Goal: Information Seeking & Learning: Learn about a topic

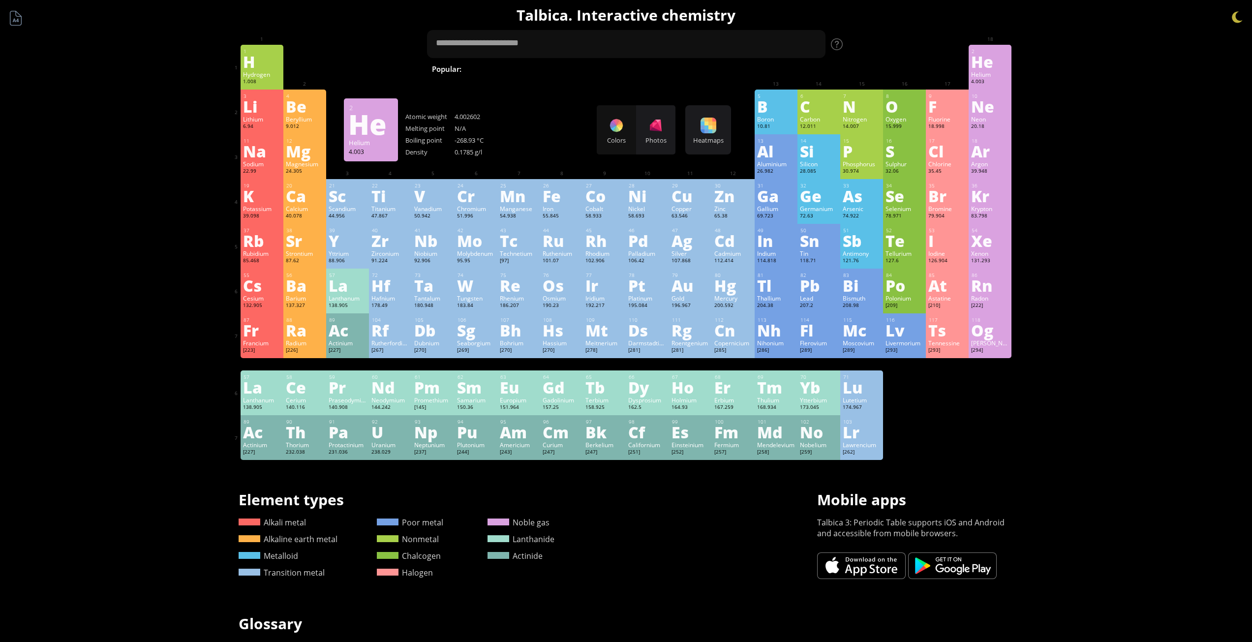
click at [1086, 121] on div "Summary Molecular formula Molecular weight Exact mass Monoisotopic mass Classif…" at bounding box center [626, 417] width 1252 height 834
click at [387, 202] on div "Ti" at bounding box center [390, 196] width 38 height 16
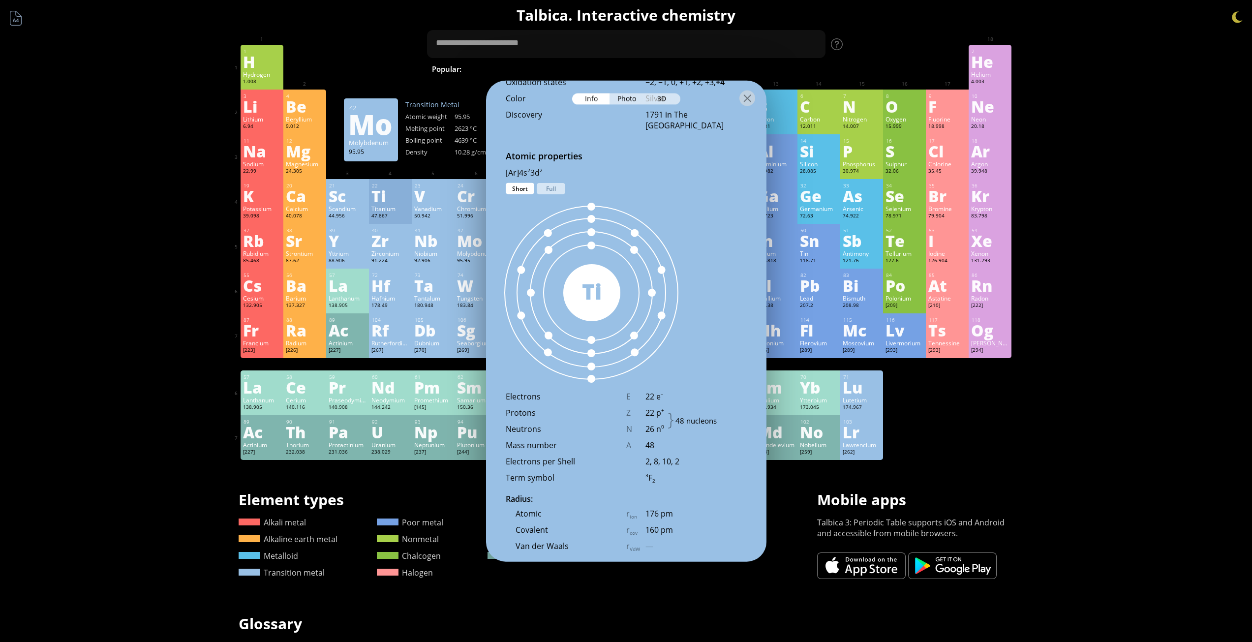
scroll to position [525, 0]
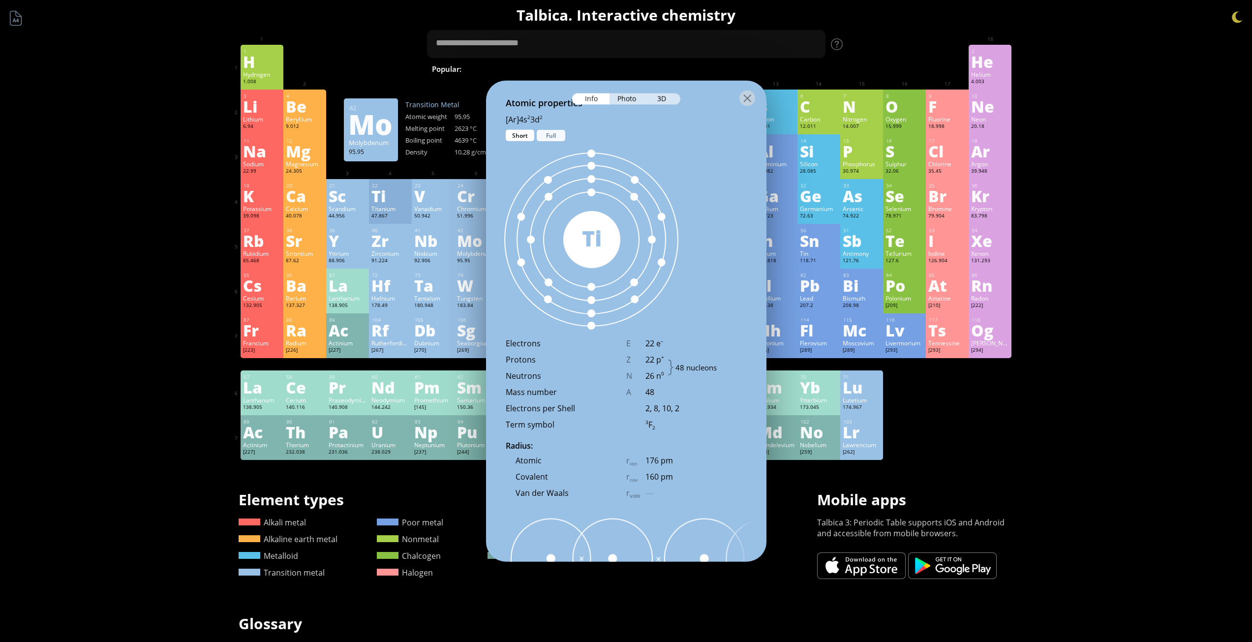
click at [550, 138] on div "Full" at bounding box center [551, 134] width 29 height 11
click at [517, 138] on div "Short" at bounding box center [520, 134] width 29 height 11
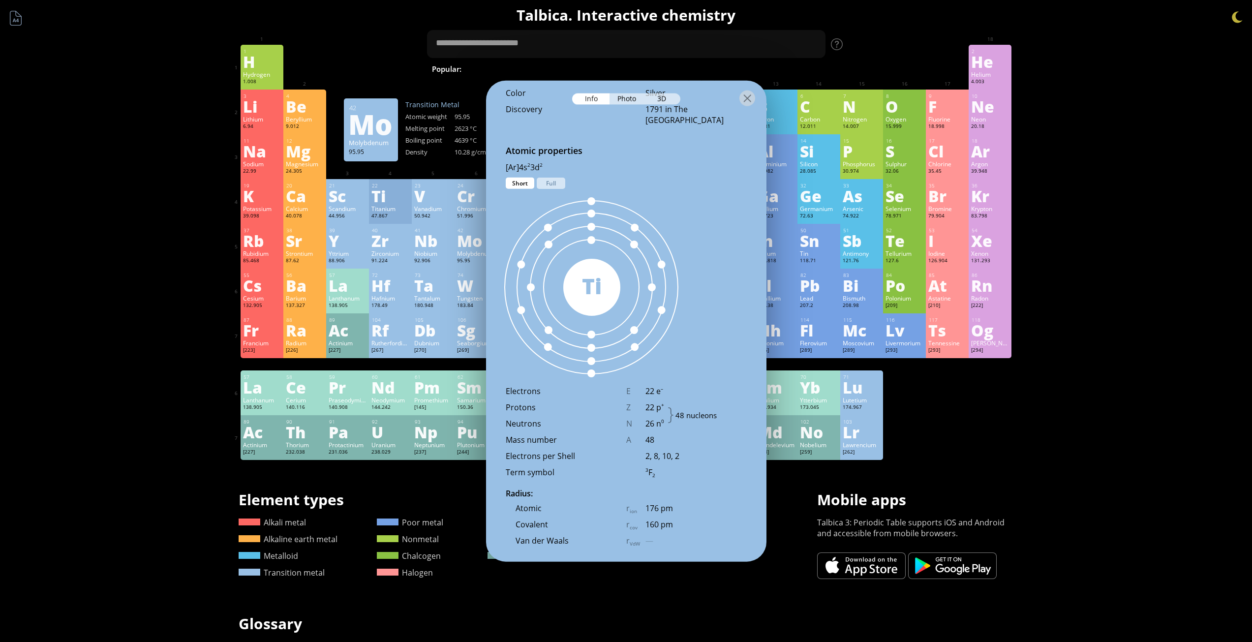
scroll to position [459, 0]
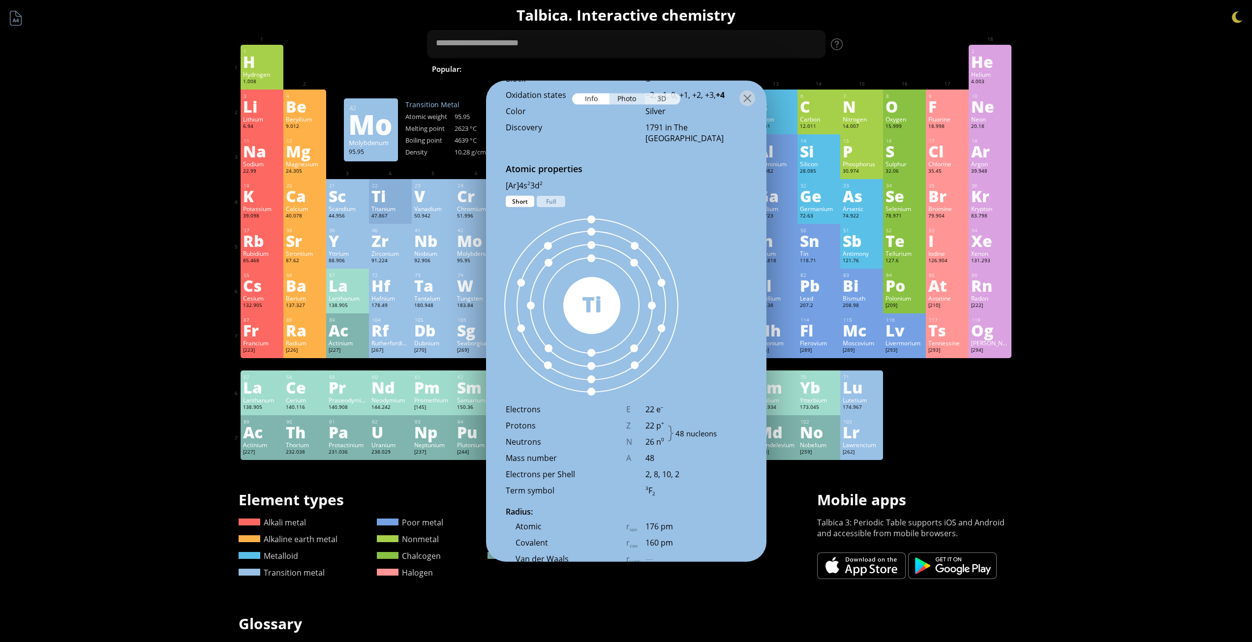
click at [663, 102] on div "3D" at bounding box center [662, 98] width 35 height 11
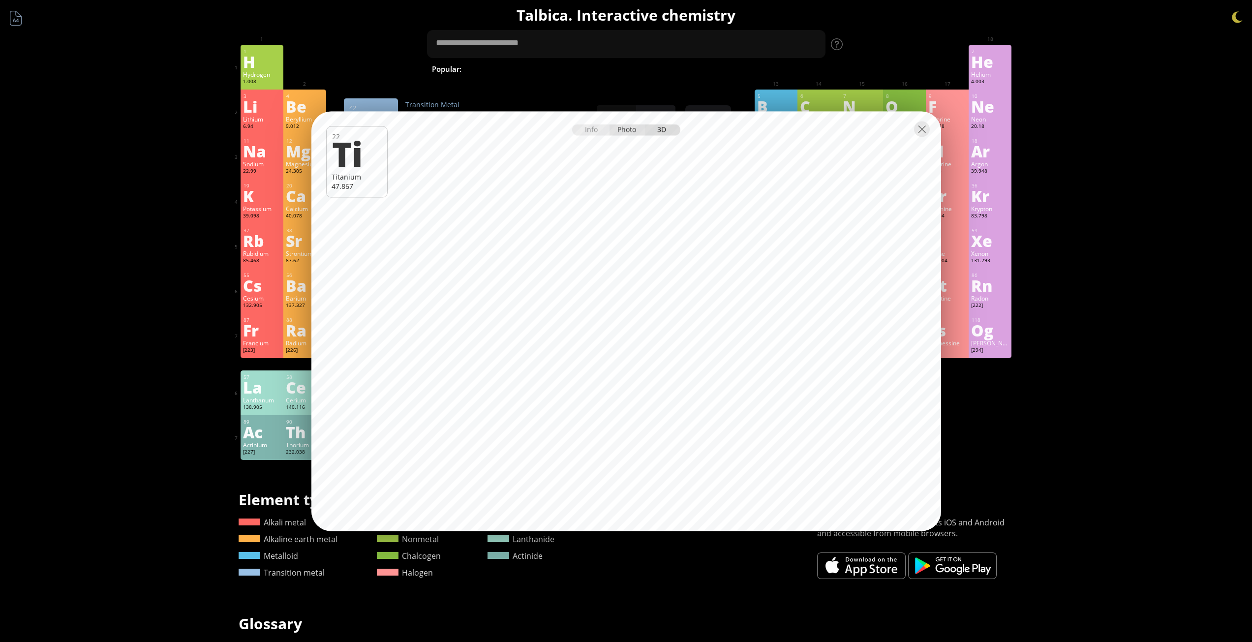
click at [627, 132] on div "Photo" at bounding box center [626, 129] width 35 height 11
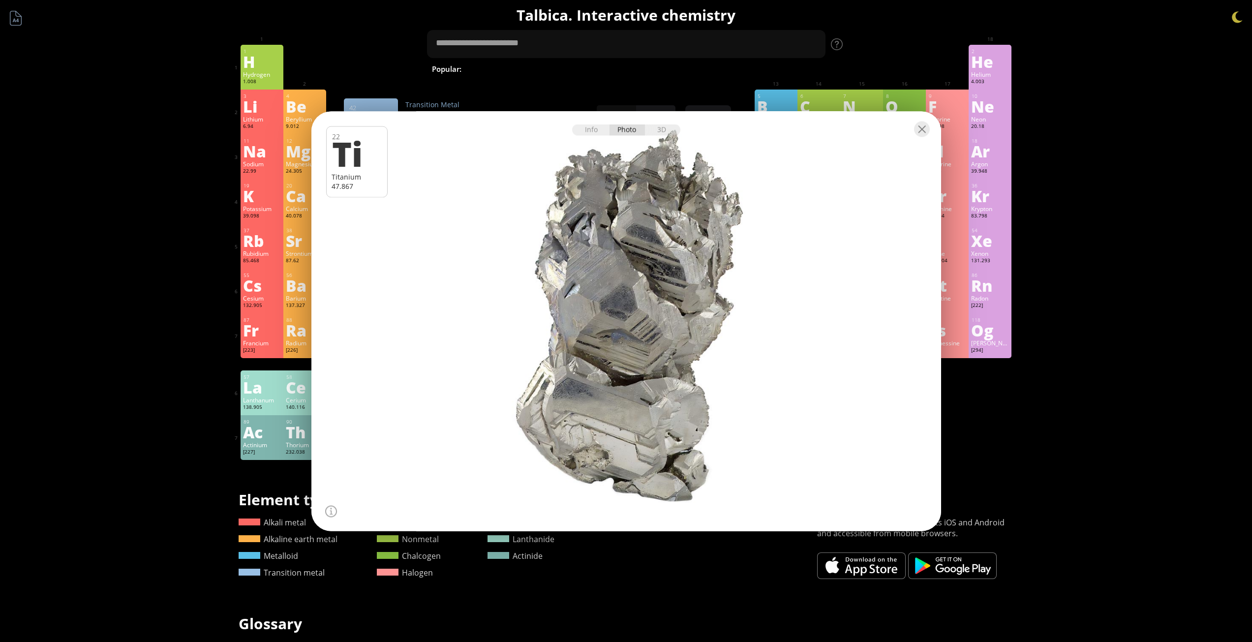
drag, startPoint x: 590, startPoint y: 356, endPoint x: 574, endPoint y: 354, distance: 15.9
click at [573, 355] on div at bounding box center [626, 321] width 636 height 424
click at [660, 133] on div "3D" at bounding box center [662, 129] width 35 height 11
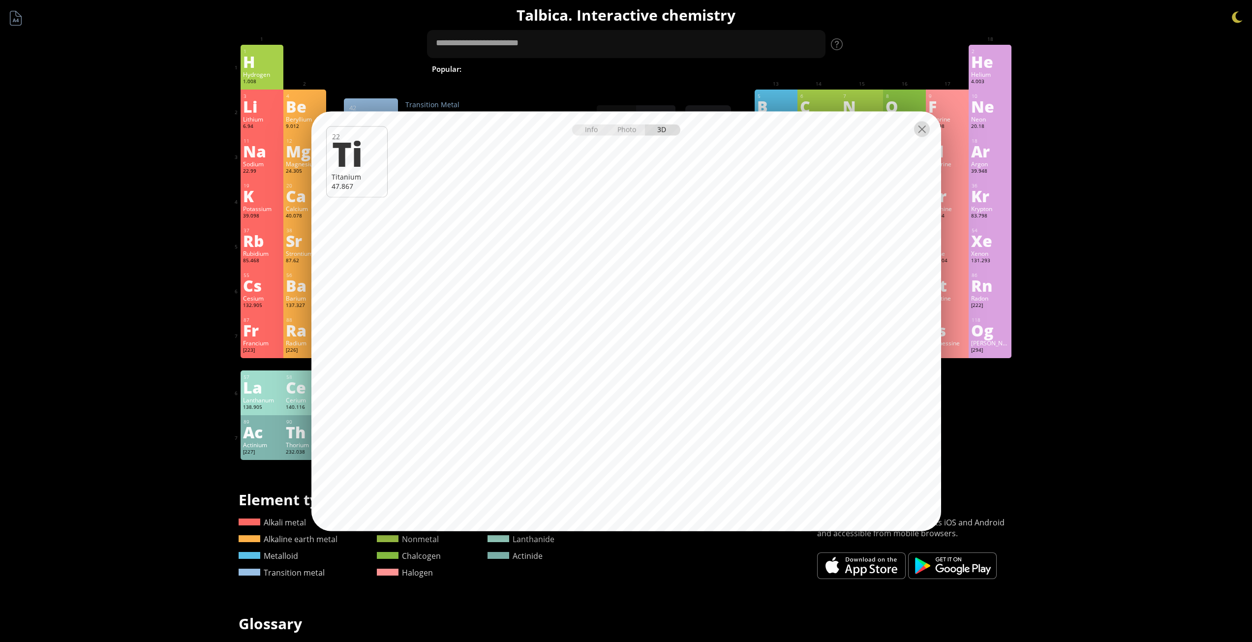
click at [924, 129] on div at bounding box center [922, 129] width 16 height 16
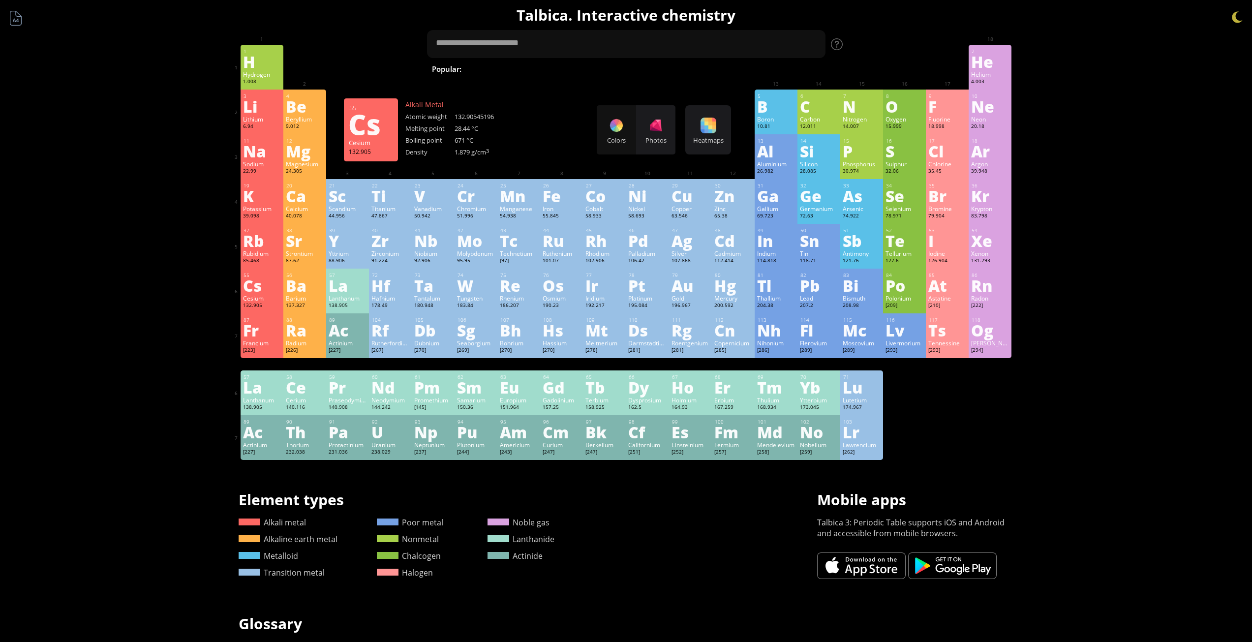
click at [255, 285] on div "Cs" at bounding box center [262, 285] width 38 height 16
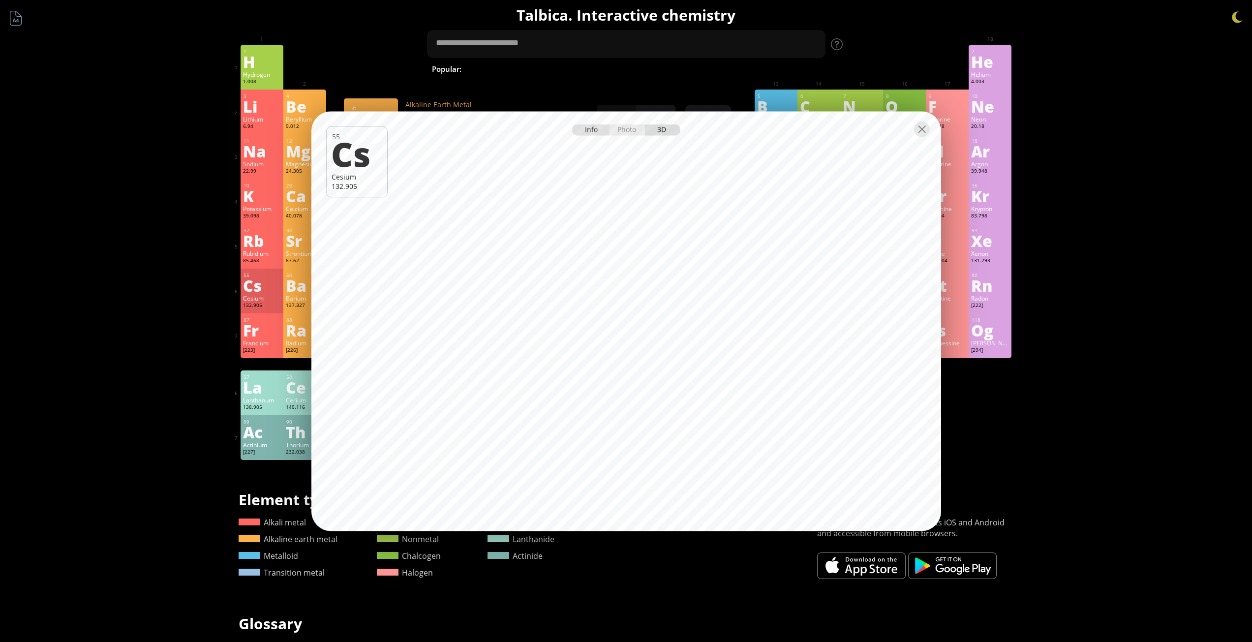
click at [590, 131] on div "Info" at bounding box center [591, 129] width 38 height 11
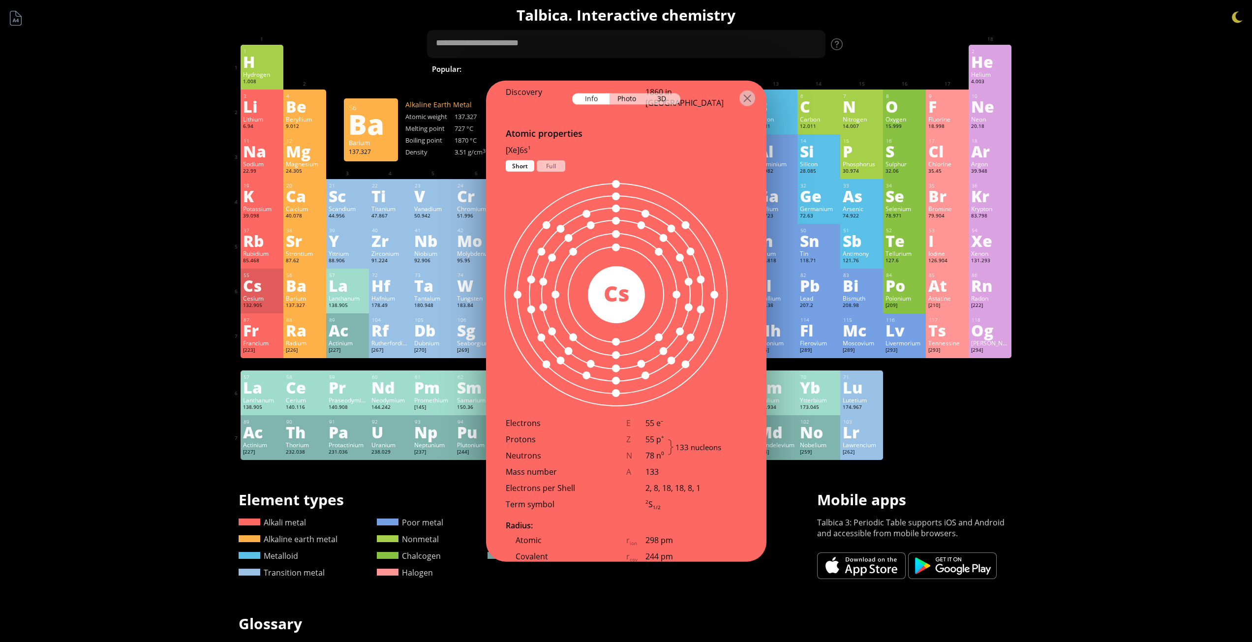
scroll to position [518, 0]
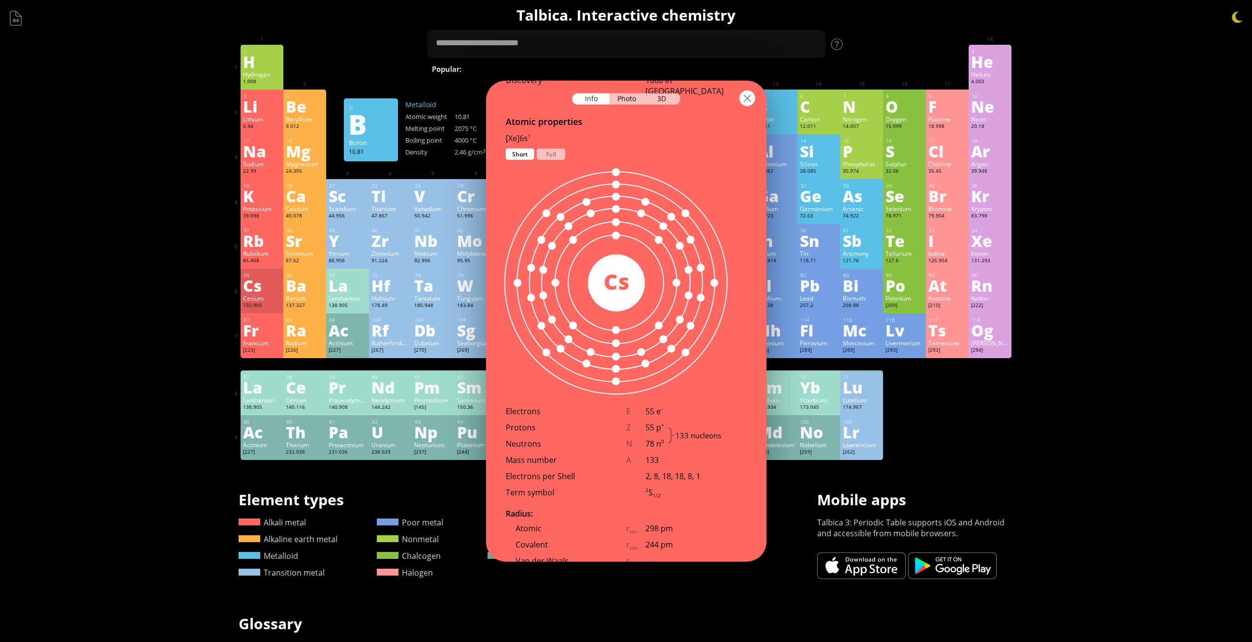
click at [750, 99] on div at bounding box center [747, 98] width 16 height 16
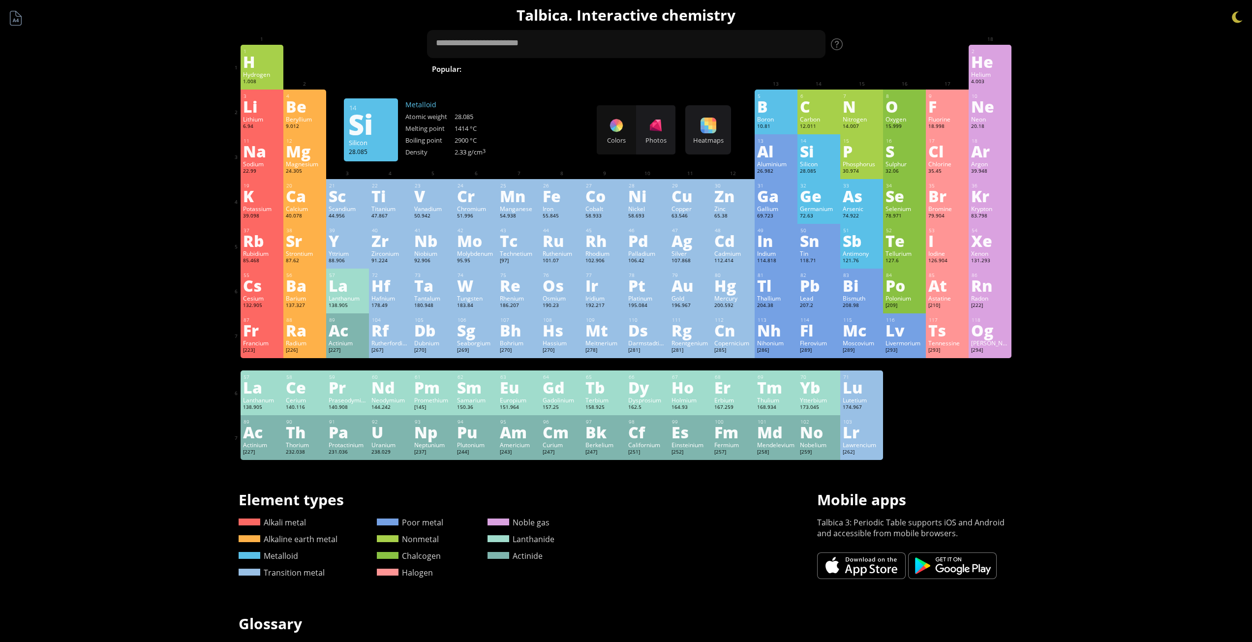
click at [820, 164] on div "Silicon" at bounding box center [819, 164] width 38 height 8
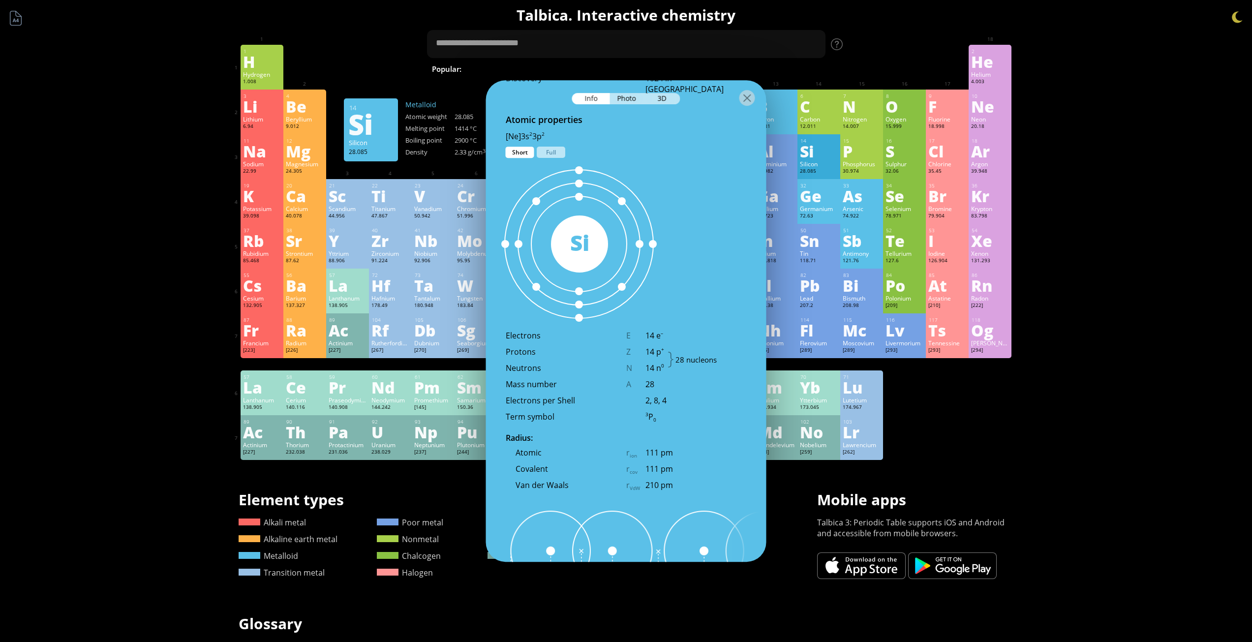
scroll to position [516, 0]
click at [550, 156] on div "Full" at bounding box center [551, 153] width 29 height 11
click at [513, 151] on div "Short" at bounding box center [520, 153] width 29 height 11
click at [667, 102] on div "3D" at bounding box center [662, 98] width 35 height 11
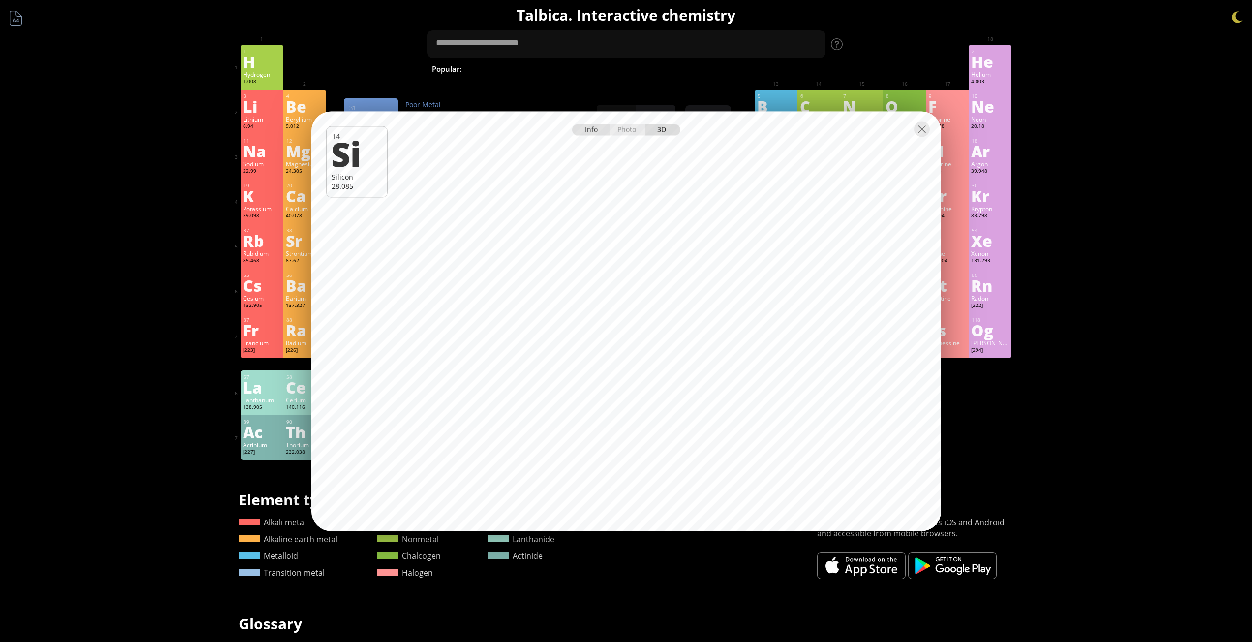
click at [590, 129] on div "Info" at bounding box center [591, 129] width 38 height 11
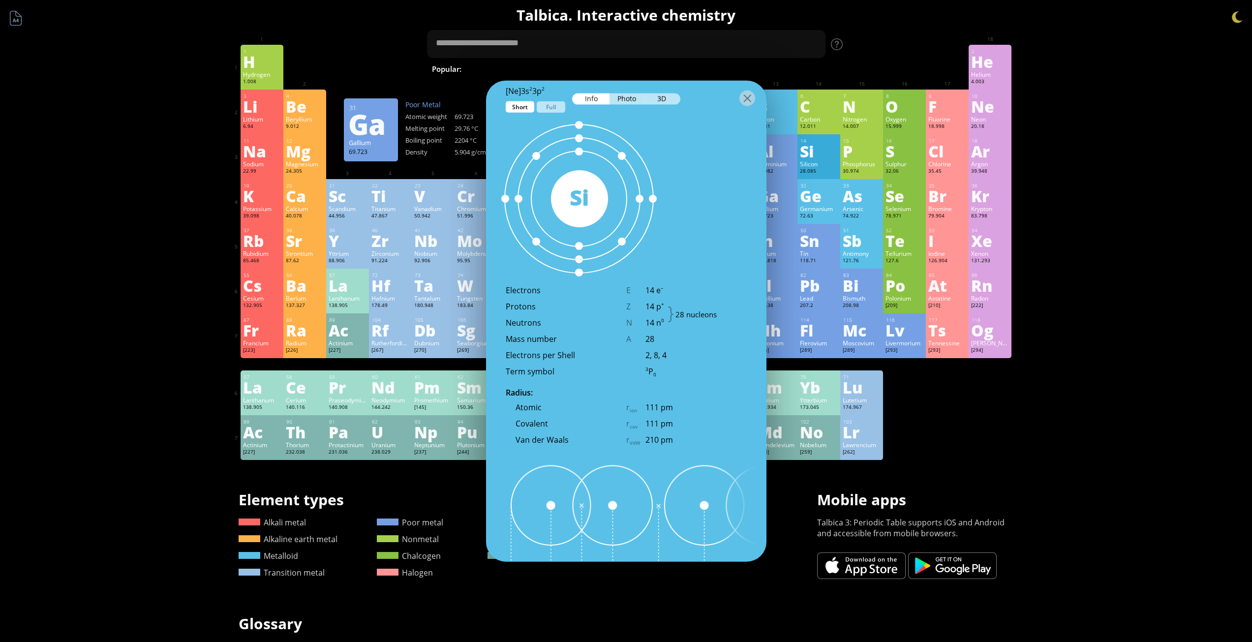
scroll to position [586, 0]
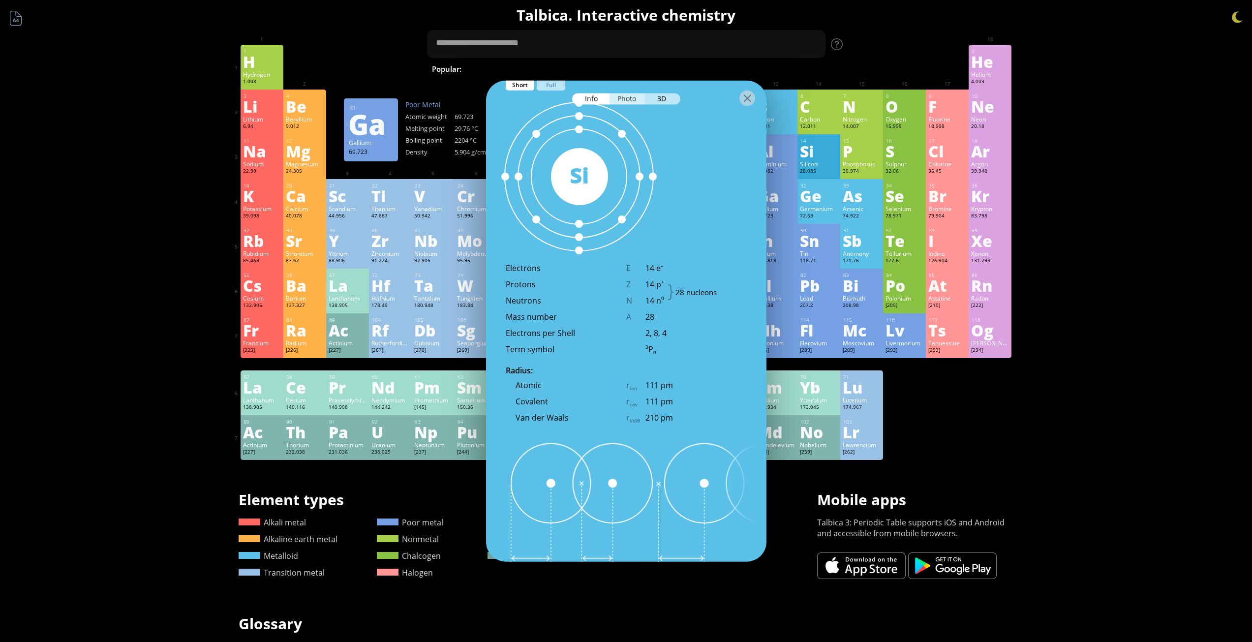
click at [625, 101] on div "Photo" at bounding box center [626, 98] width 35 height 11
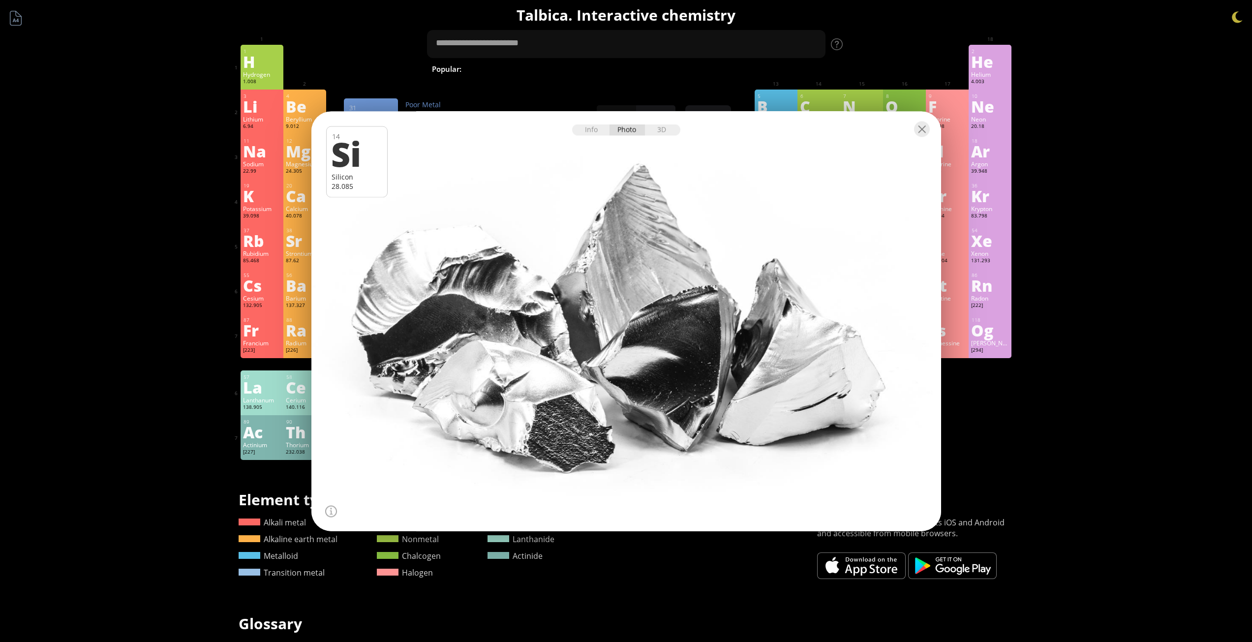
drag, startPoint x: 613, startPoint y: 356, endPoint x: 647, endPoint y: 352, distance: 34.2
click at [647, 352] on div at bounding box center [626, 321] width 636 height 424
click at [665, 128] on div "3D" at bounding box center [662, 129] width 35 height 11
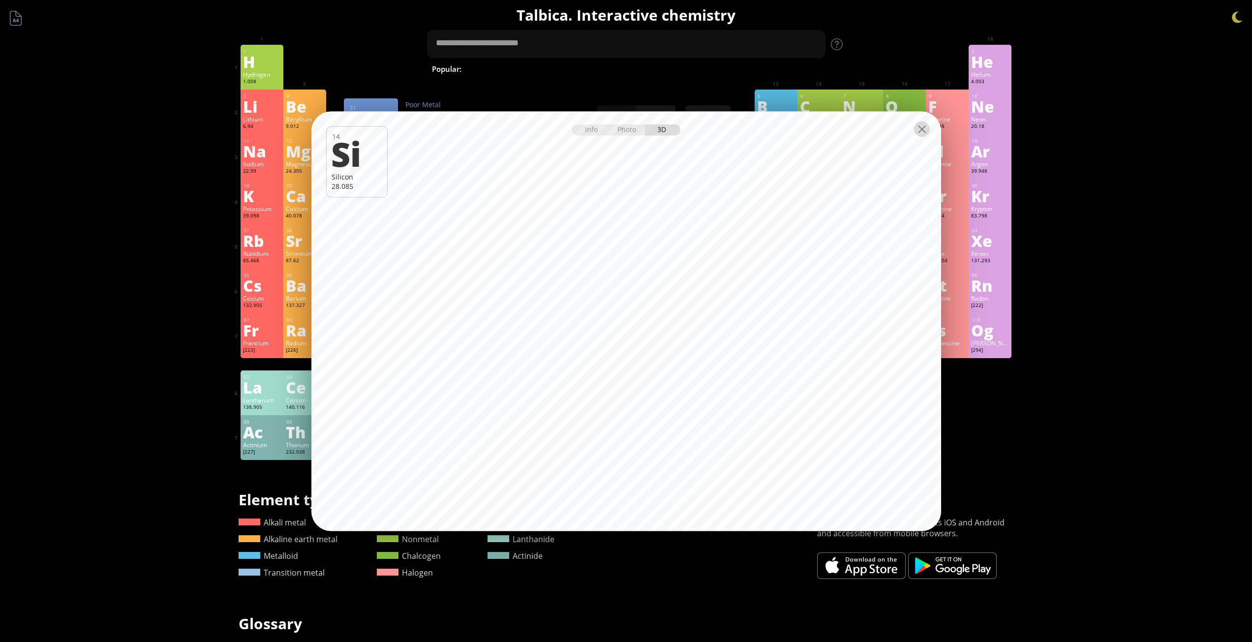
click at [919, 134] on div at bounding box center [922, 129] width 16 height 16
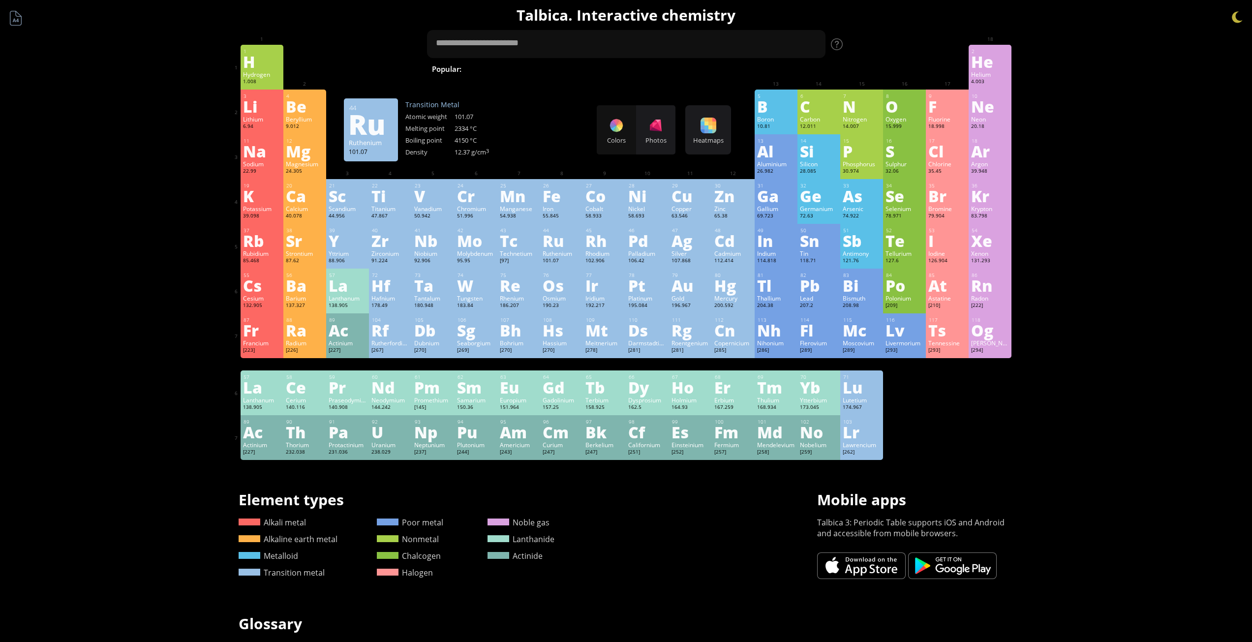
click at [551, 243] on div "Ru" at bounding box center [562, 241] width 38 height 16
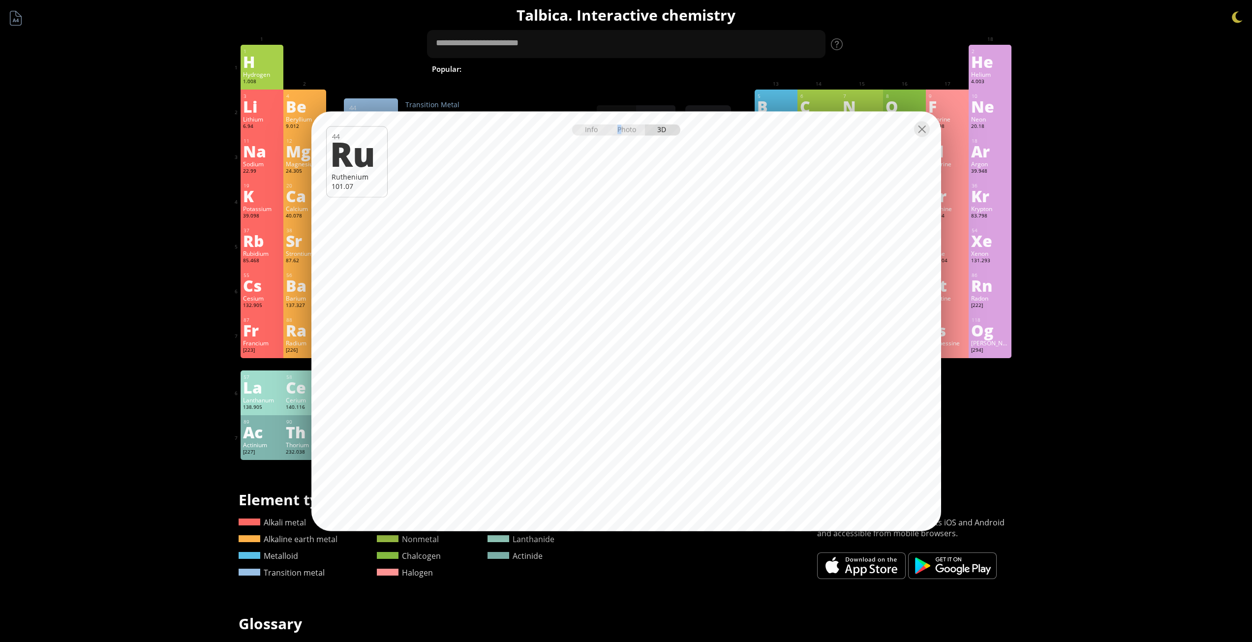
click at [619, 135] on div "Photo" at bounding box center [626, 129] width 35 height 11
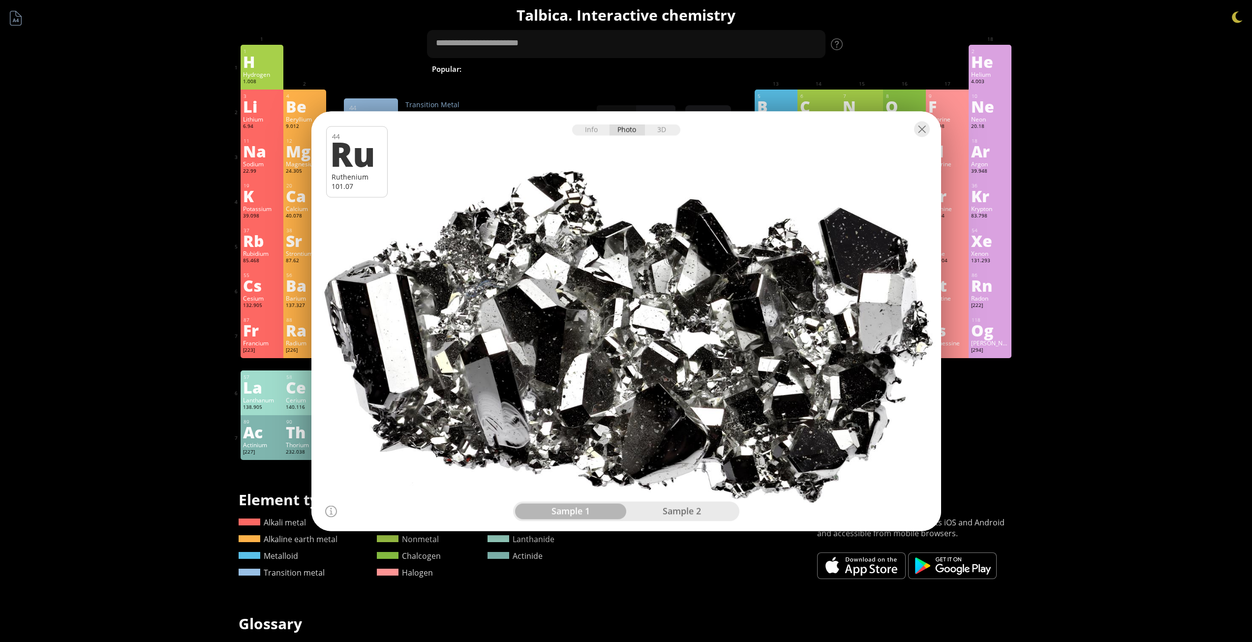
click at [628, 128] on div "Info Photo 3D" at bounding box center [626, 129] width 108 height 11
drag, startPoint x: 640, startPoint y: 317, endPoint x: 659, endPoint y: 322, distance: 19.8
click at [659, 322] on div at bounding box center [626, 321] width 636 height 424
click at [681, 510] on div "sample 2" at bounding box center [681, 511] width 111 height 16
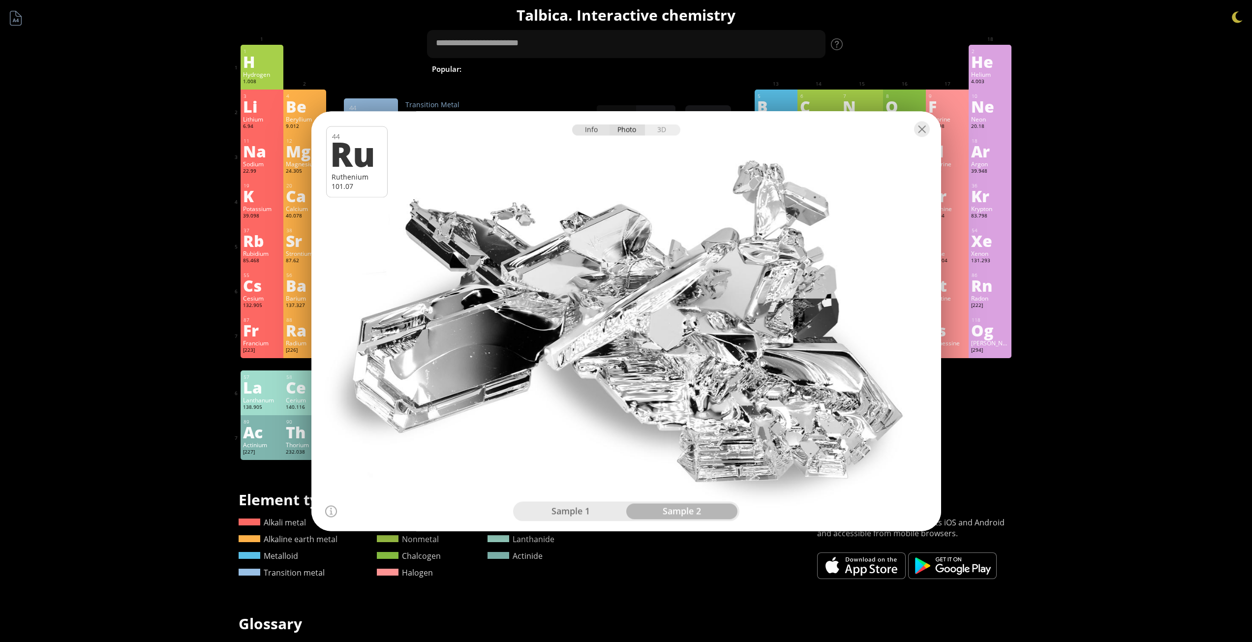
click at [587, 130] on div "Info" at bounding box center [591, 129] width 38 height 11
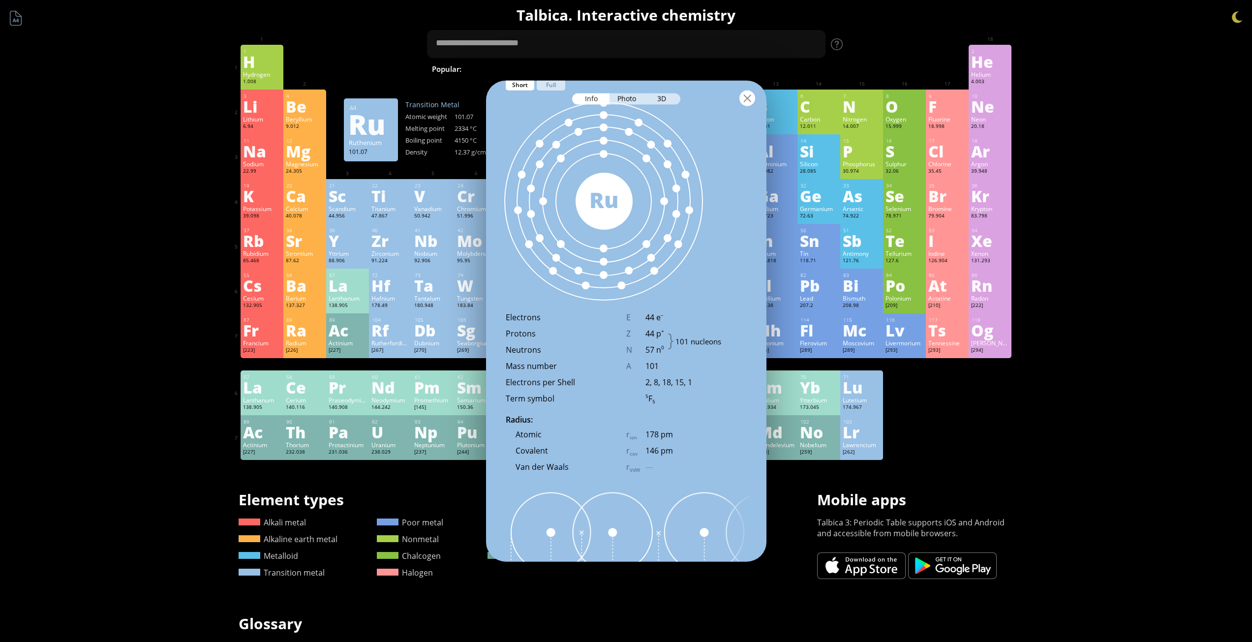
click at [751, 100] on div at bounding box center [747, 98] width 16 height 16
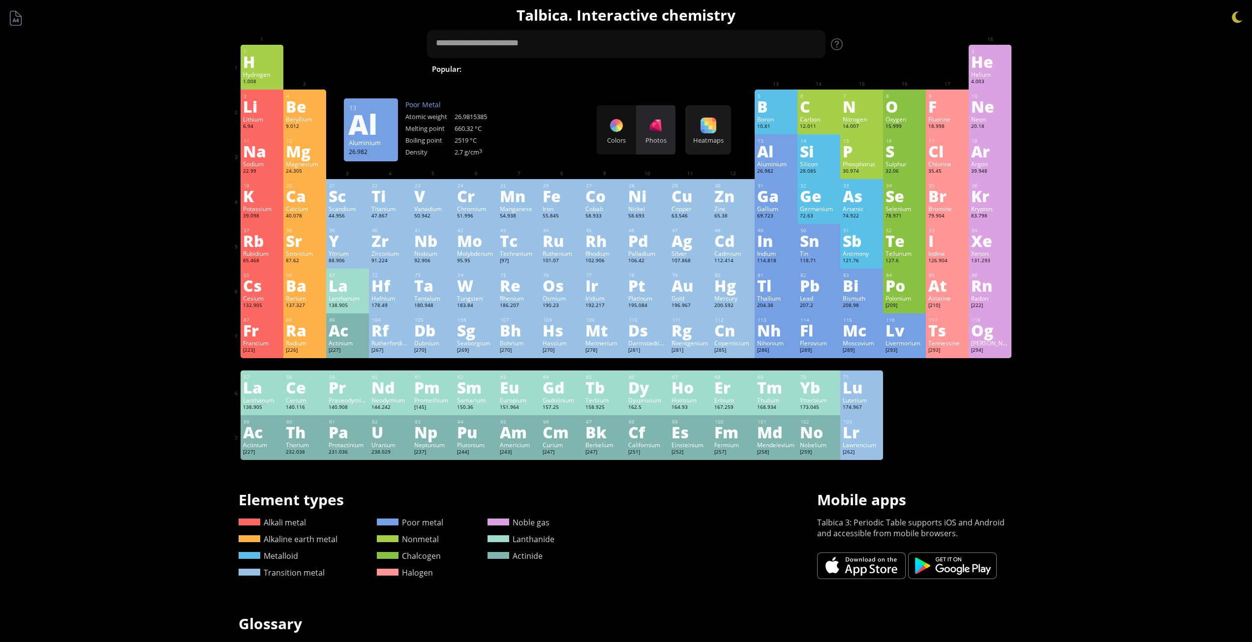
click at [663, 138] on div "Photos" at bounding box center [655, 140] width 39 height 9
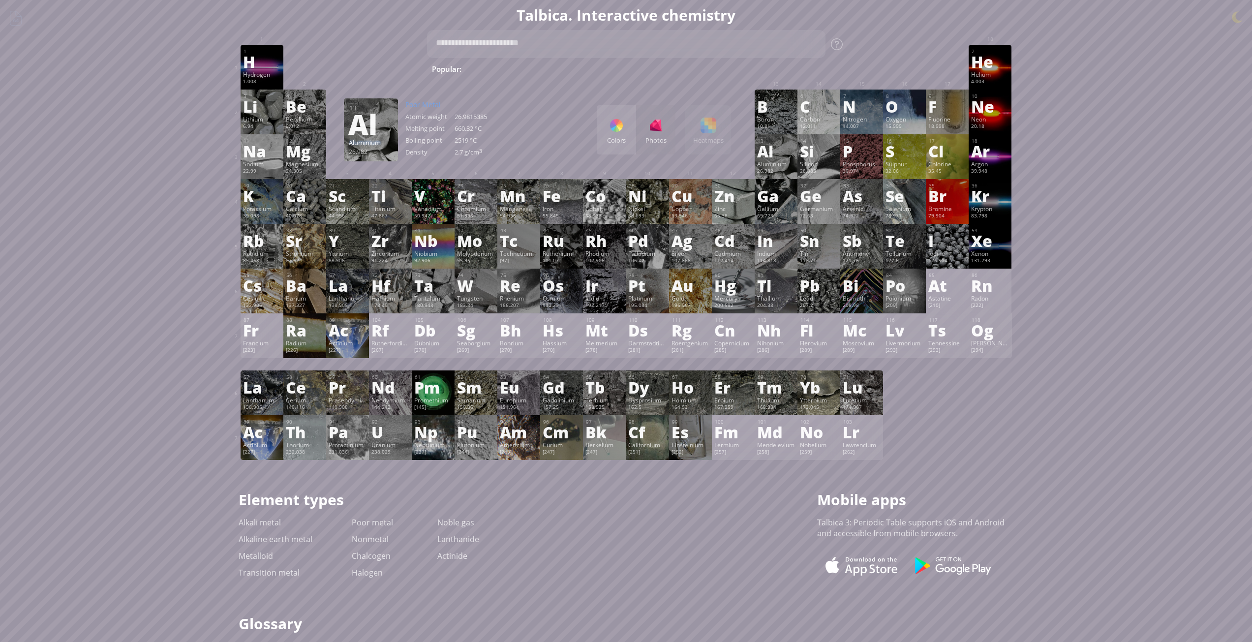
click at [614, 137] on div "Colors" at bounding box center [616, 140] width 39 height 9
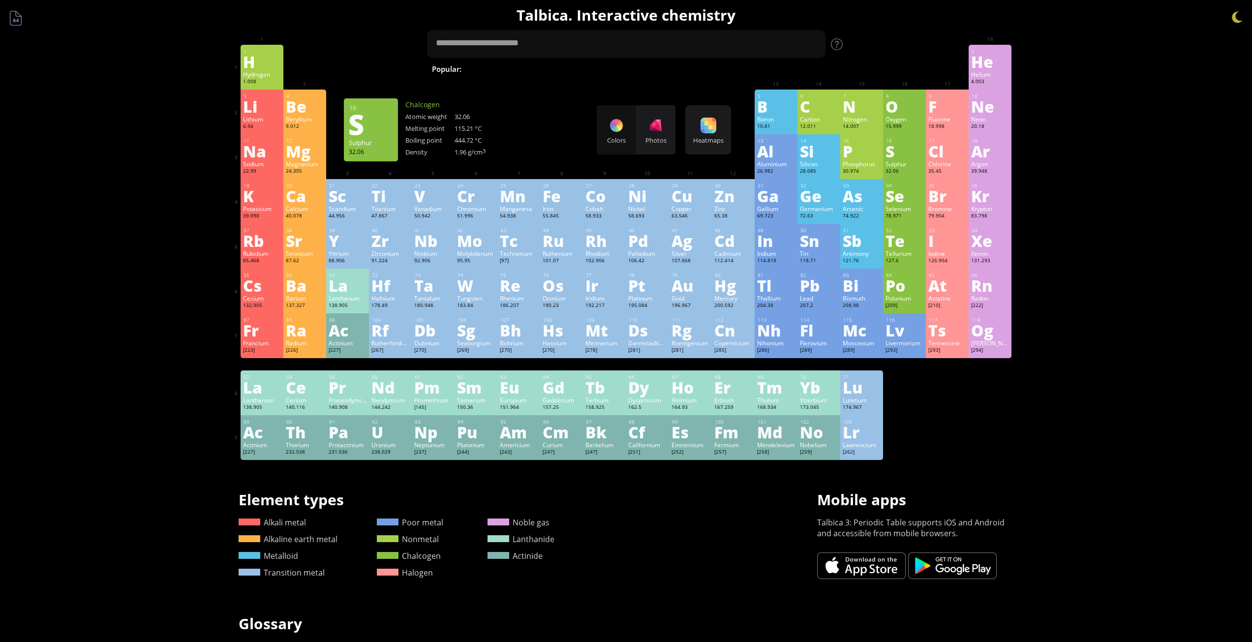
click at [896, 156] on div "S" at bounding box center [904, 151] width 38 height 16
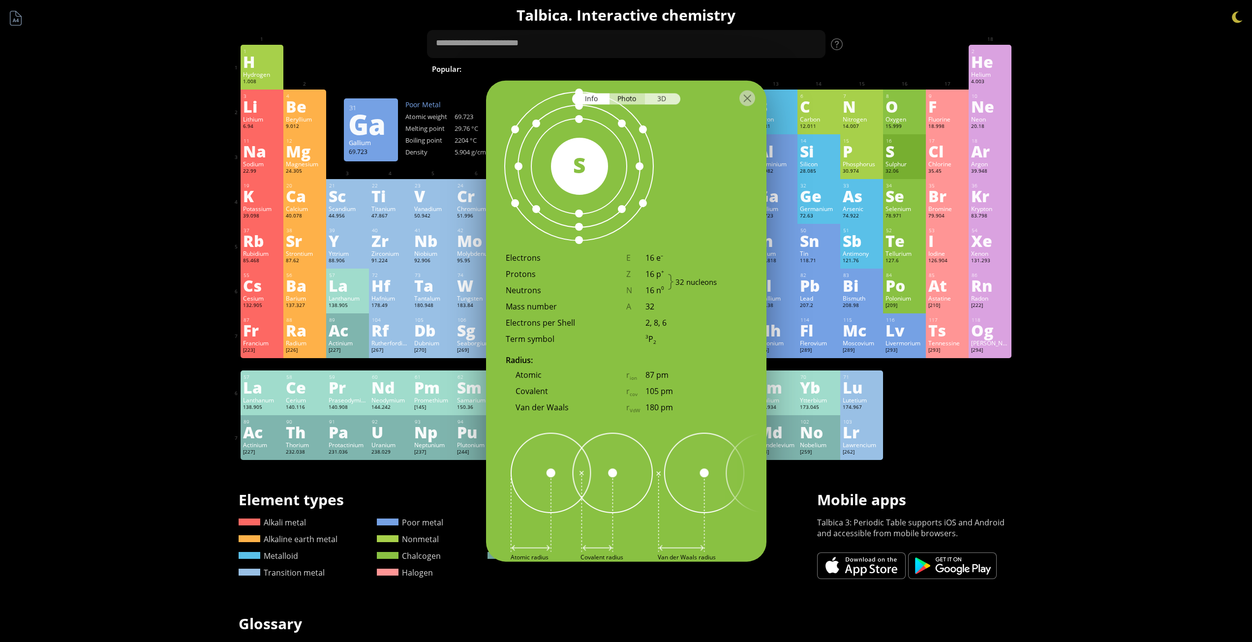
click at [661, 102] on div "3D" at bounding box center [662, 98] width 35 height 11
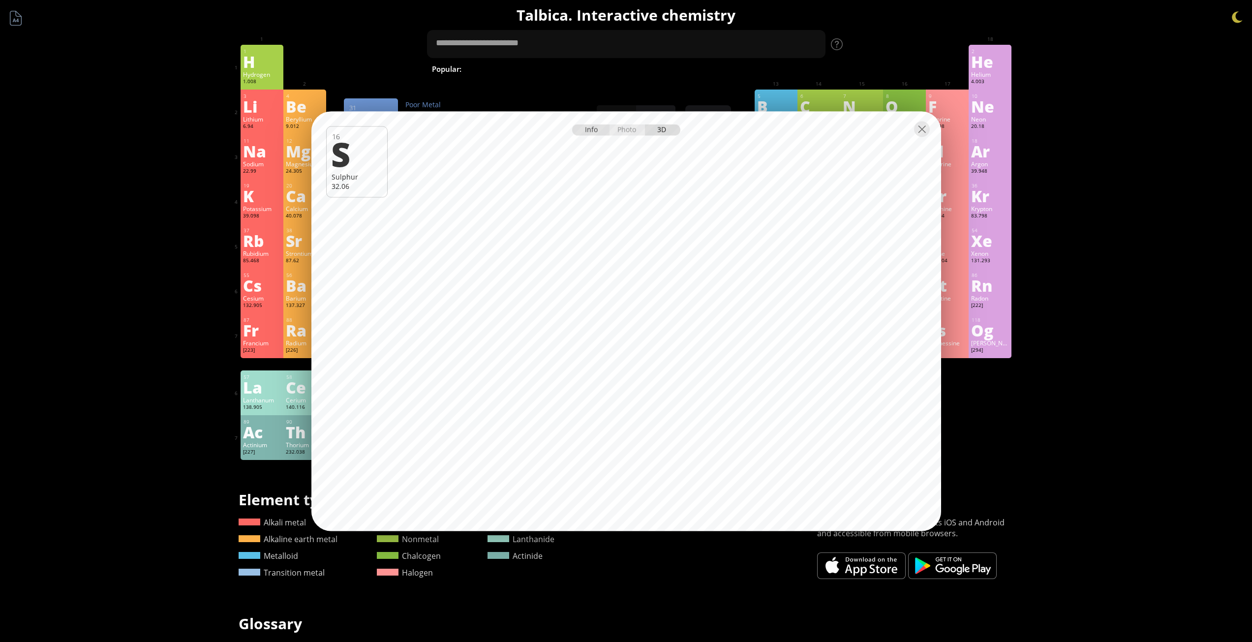
click at [583, 130] on div "Info" at bounding box center [591, 129] width 38 height 11
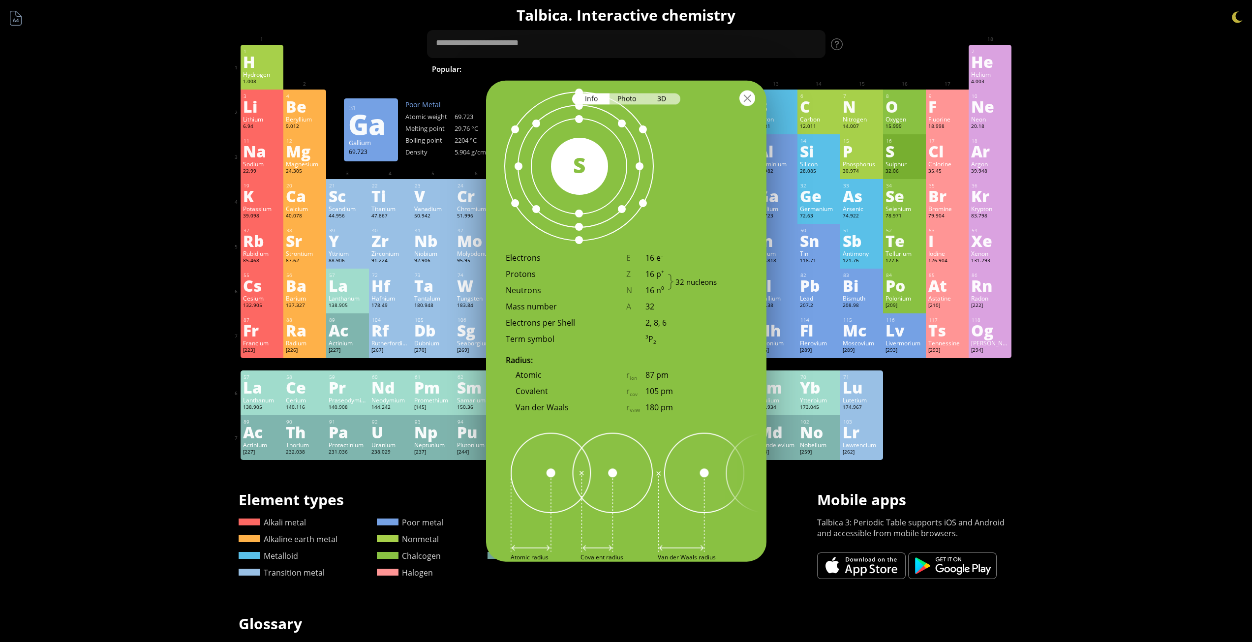
click at [748, 99] on div at bounding box center [747, 98] width 16 height 16
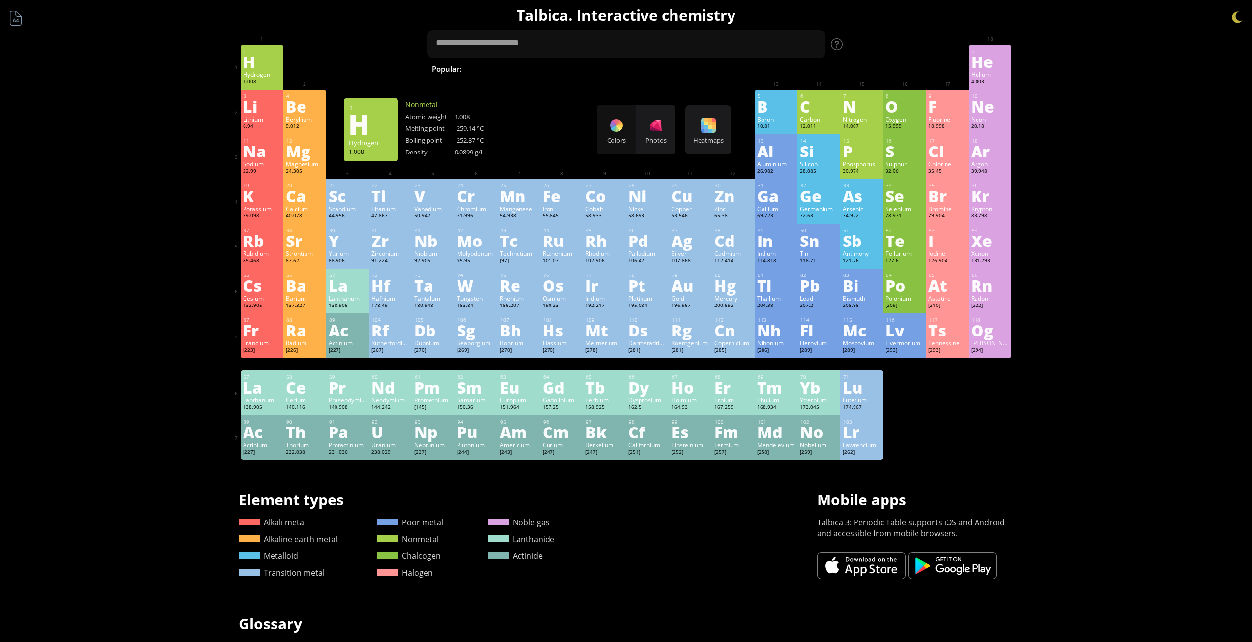
click at [262, 66] on div "H" at bounding box center [262, 62] width 38 height 16
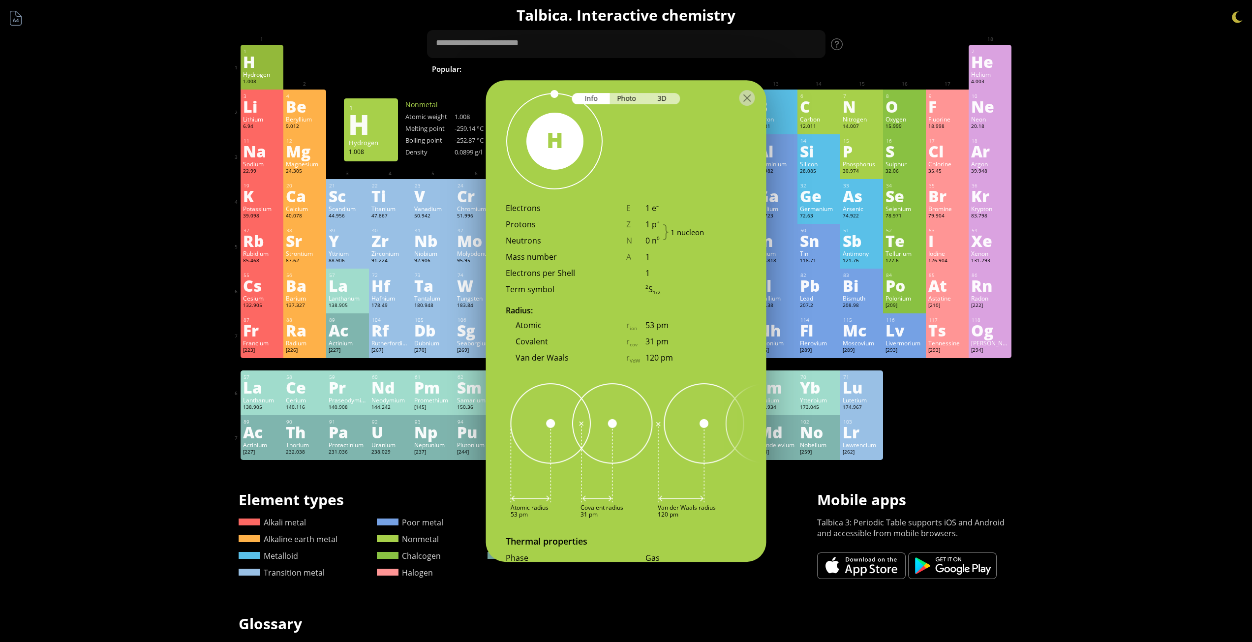
scroll to position [552, 0]
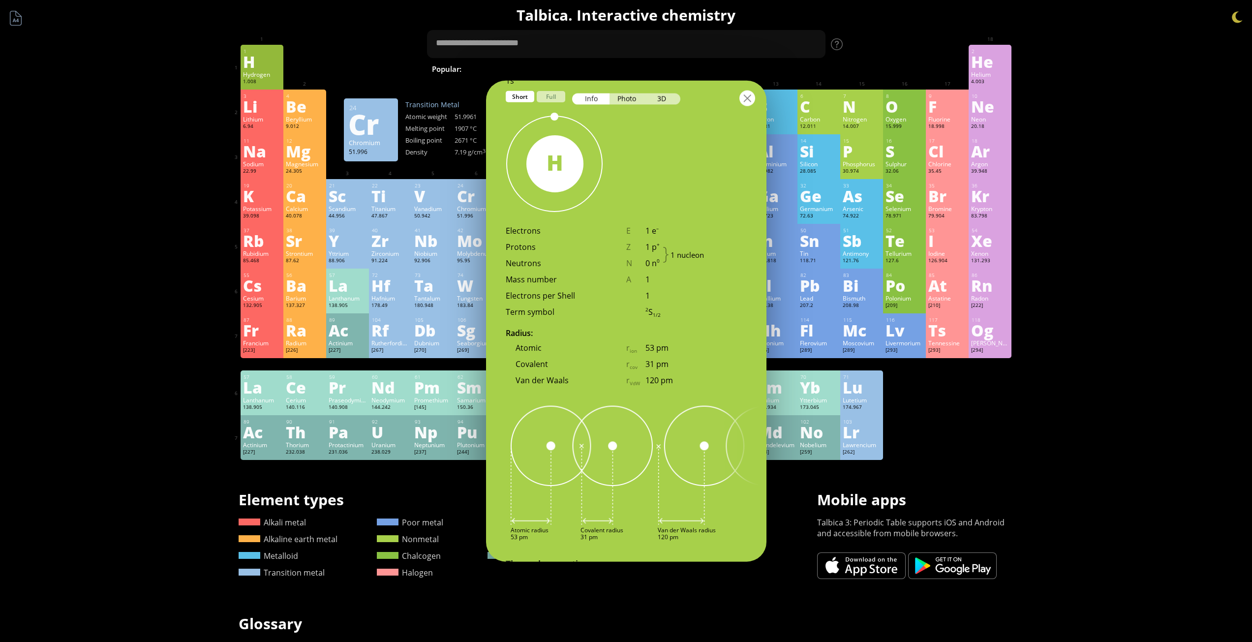
click at [744, 98] on div at bounding box center [747, 98] width 16 height 16
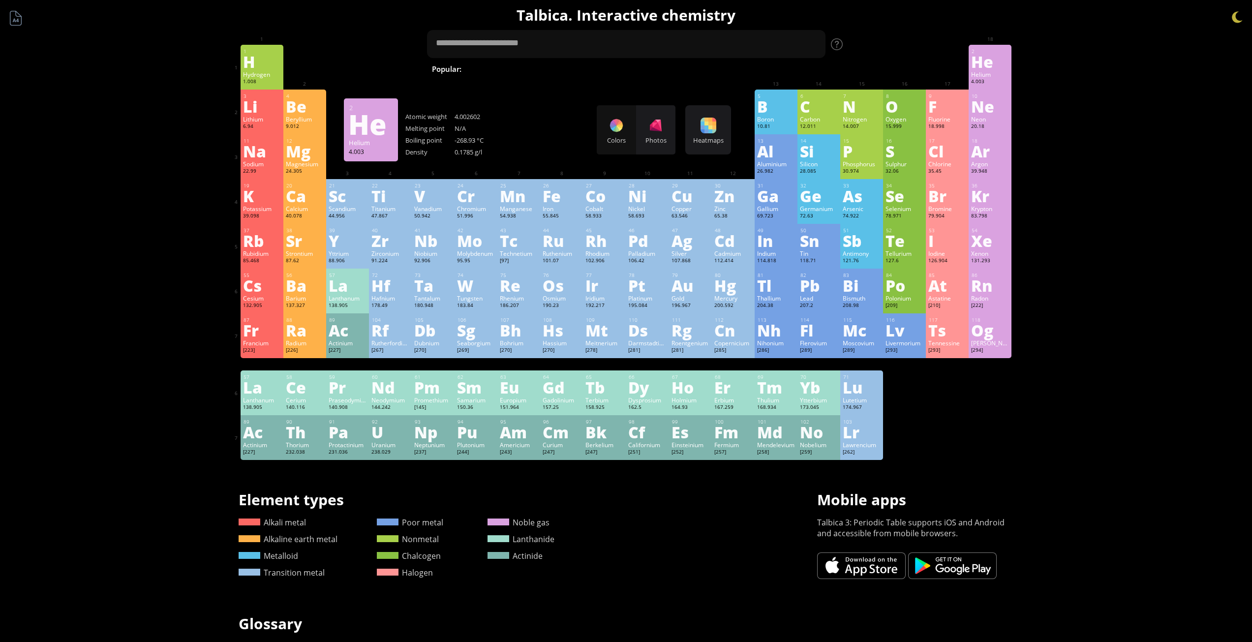
click at [984, 68] on div "He" at bounding box center [990, 62] width 38 height 16
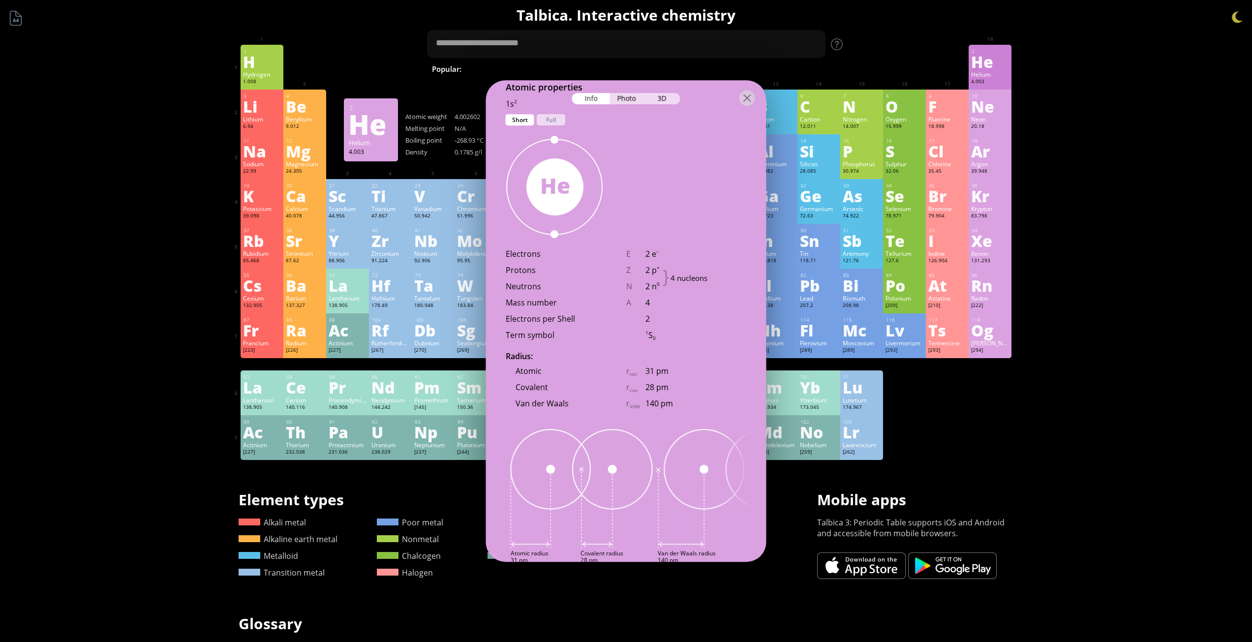
scroll to position [587, 0]
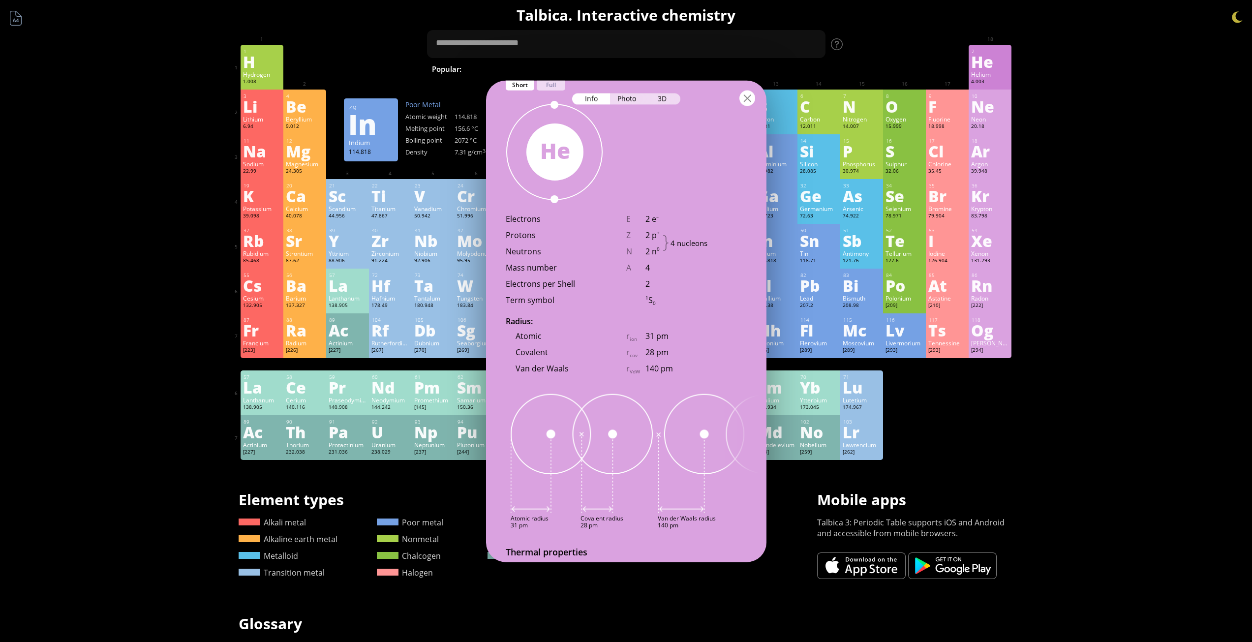
click at [748, 100] on div at bounding box center [747, 98] width 16 height 16
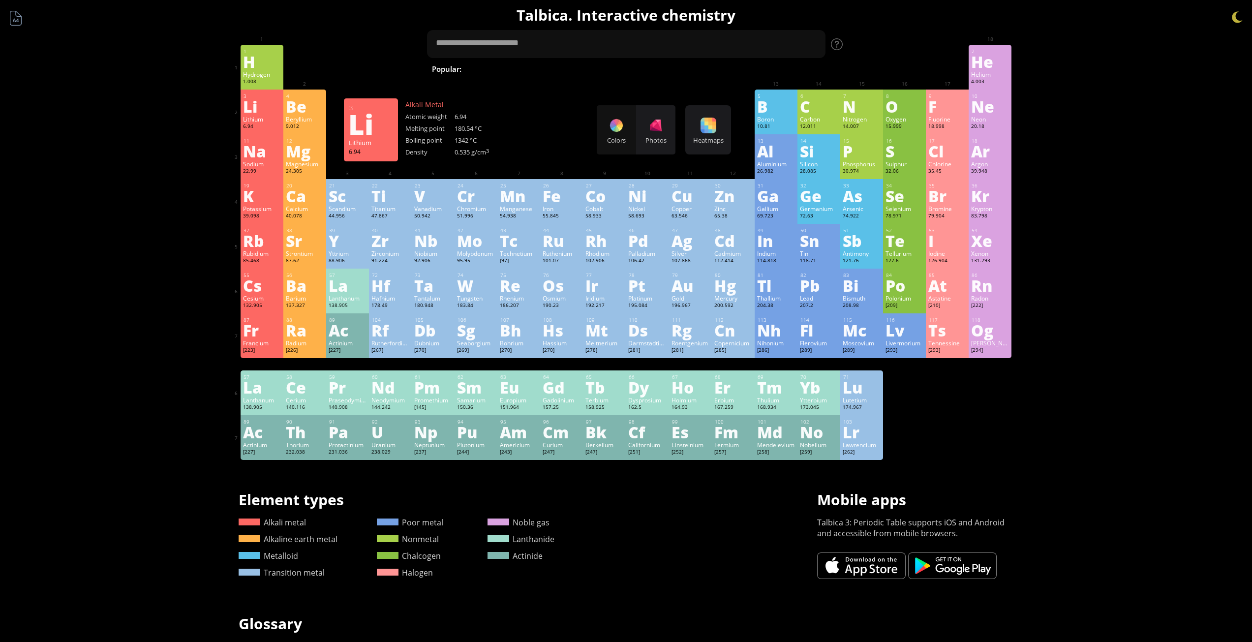
click at [254, 104] on div "Li" at bounding box center [262, 106] width 38 height 16
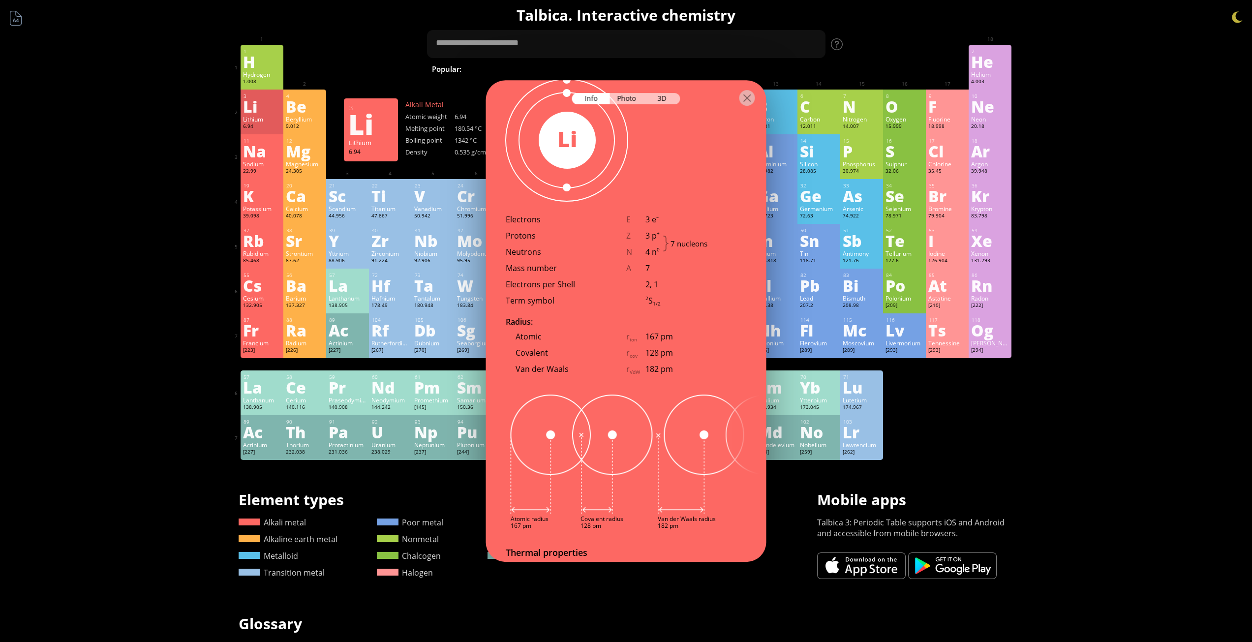
scroll to position [564, 0]
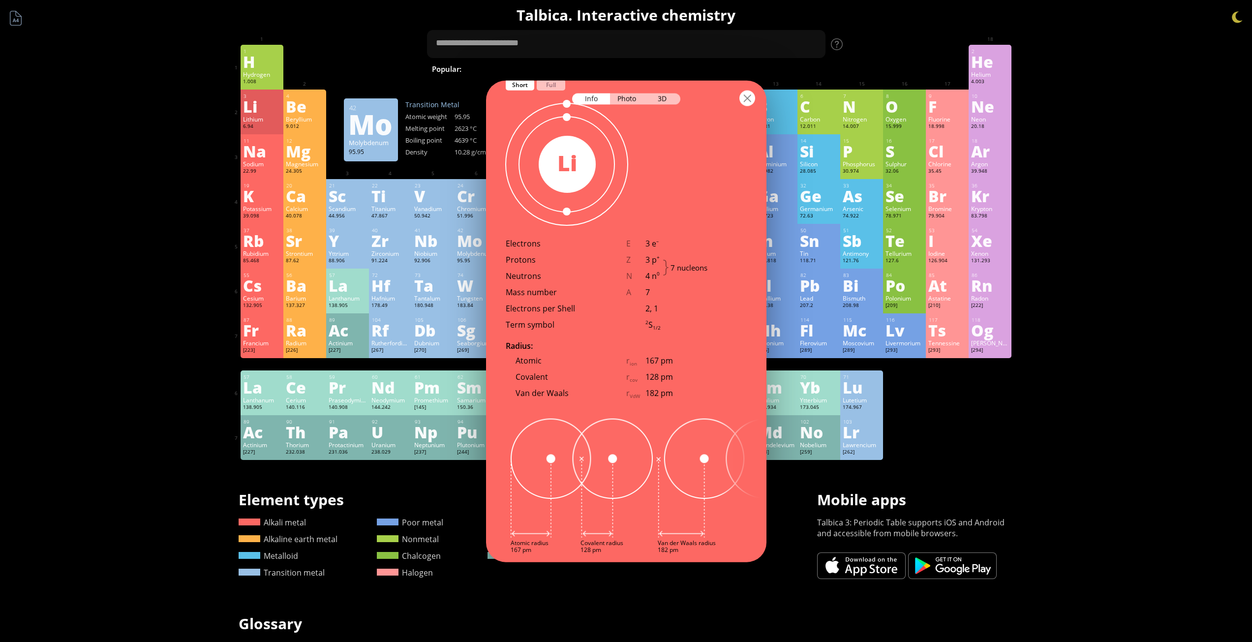
click at [747, 97] on div at bounding box center [747, 98] width 16 height 16
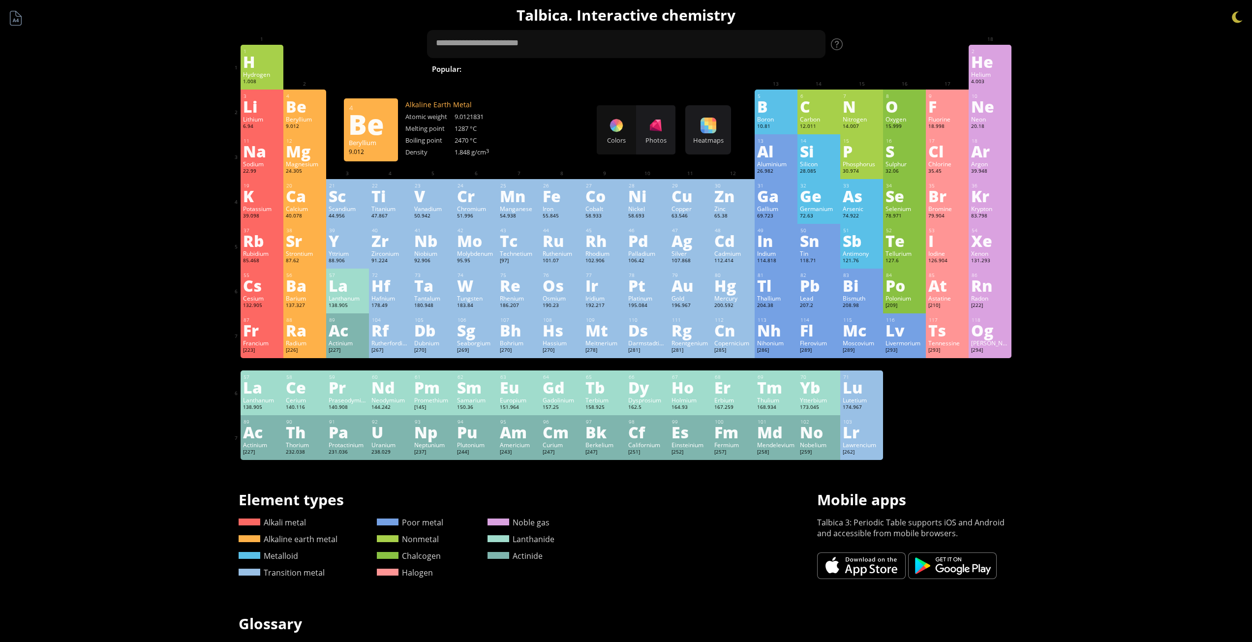
click at [301, 106] on div "Be" at bounding box center [305, 106] width 38 height 16
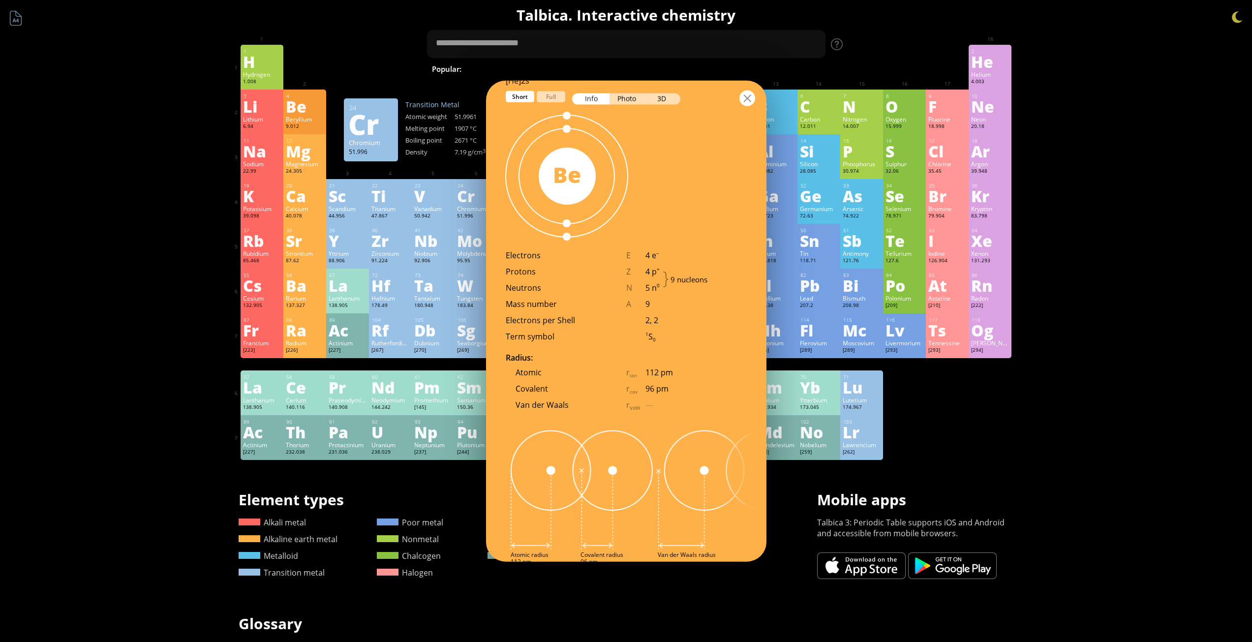
click at [744, 100] on div at bounding box center [747, 98] width 16 height 16
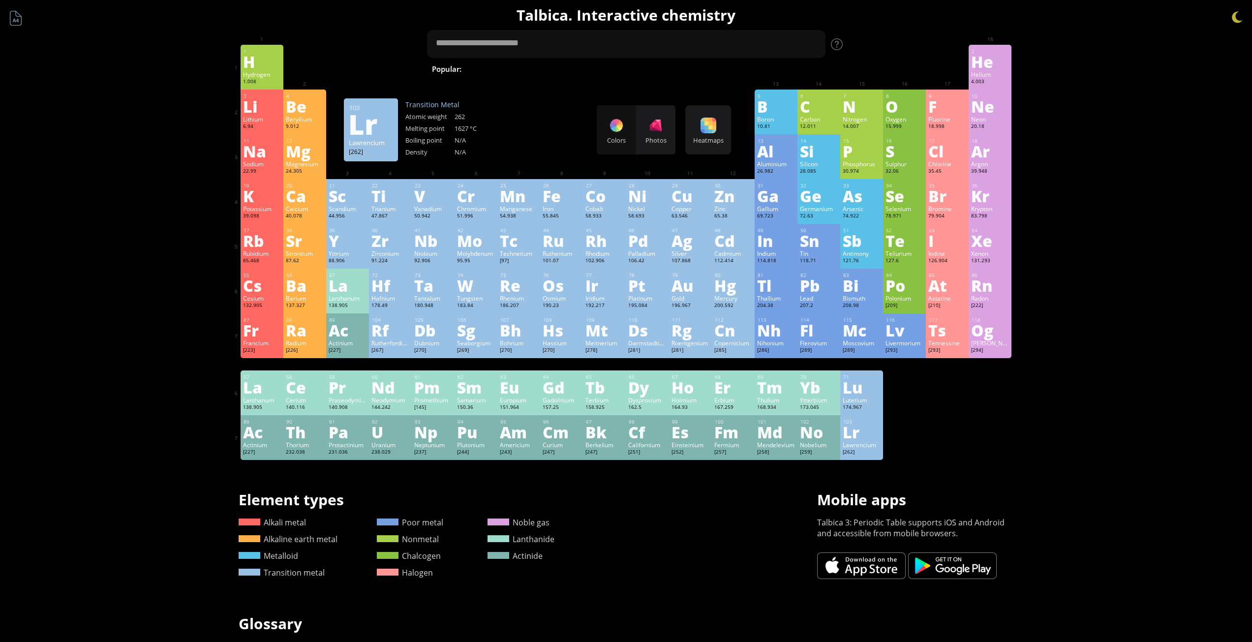
click at [865, 445] on div "Lawrencium" at bounding box center [862, 445] width 38 height 8
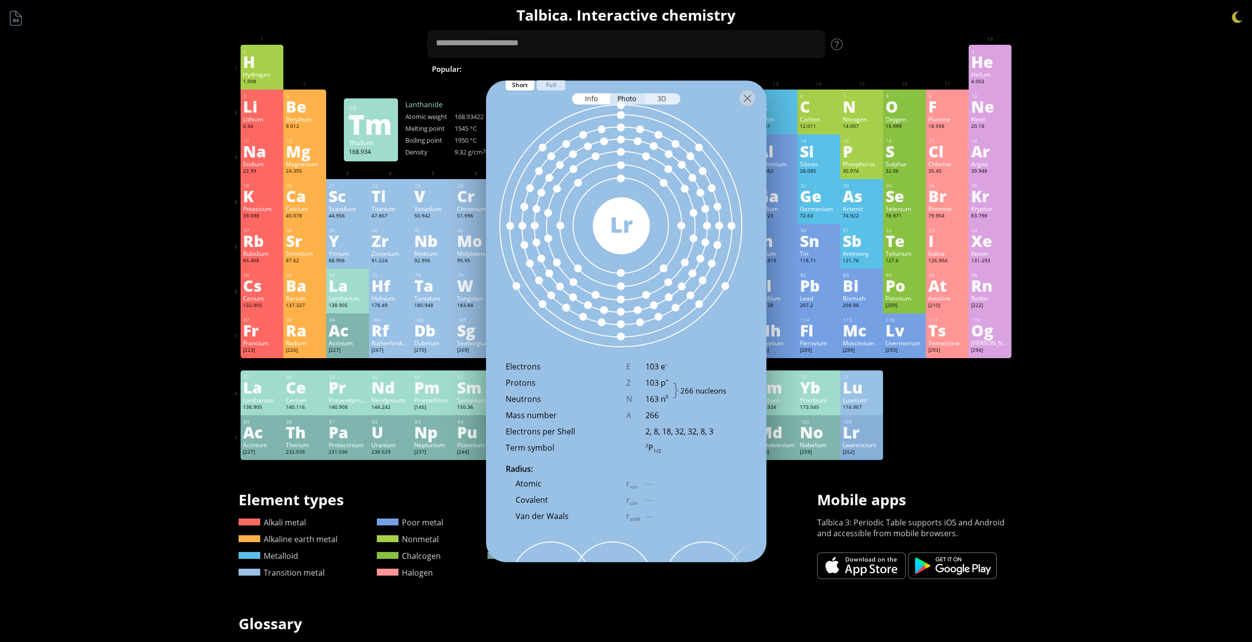
click at [664, 96] on div "3D" at bounding box center [662, 98] width 35 height 11
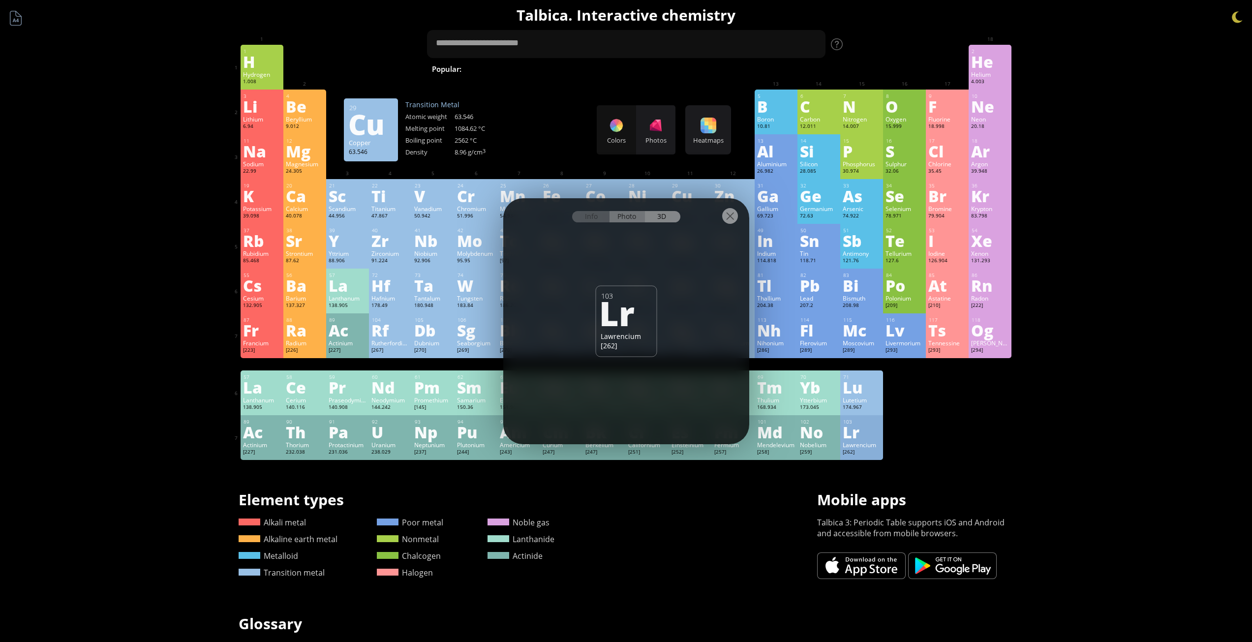
click at [625, 219] on div "Photo" at bounding box center [626, 216] width 35 height 11
click at [728, 215] on div at bounding box center [730, 216] width 16 height 16
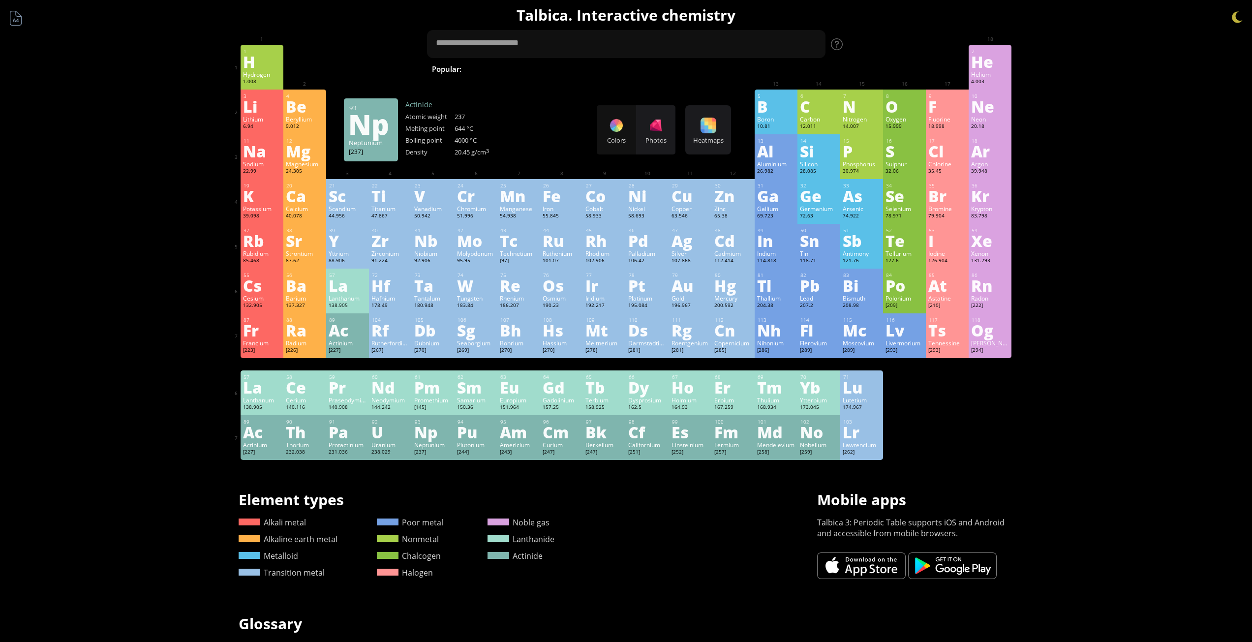
click at [433, 444] on div "Neptunium" at bounding box center [433, 445] width 38 height 8
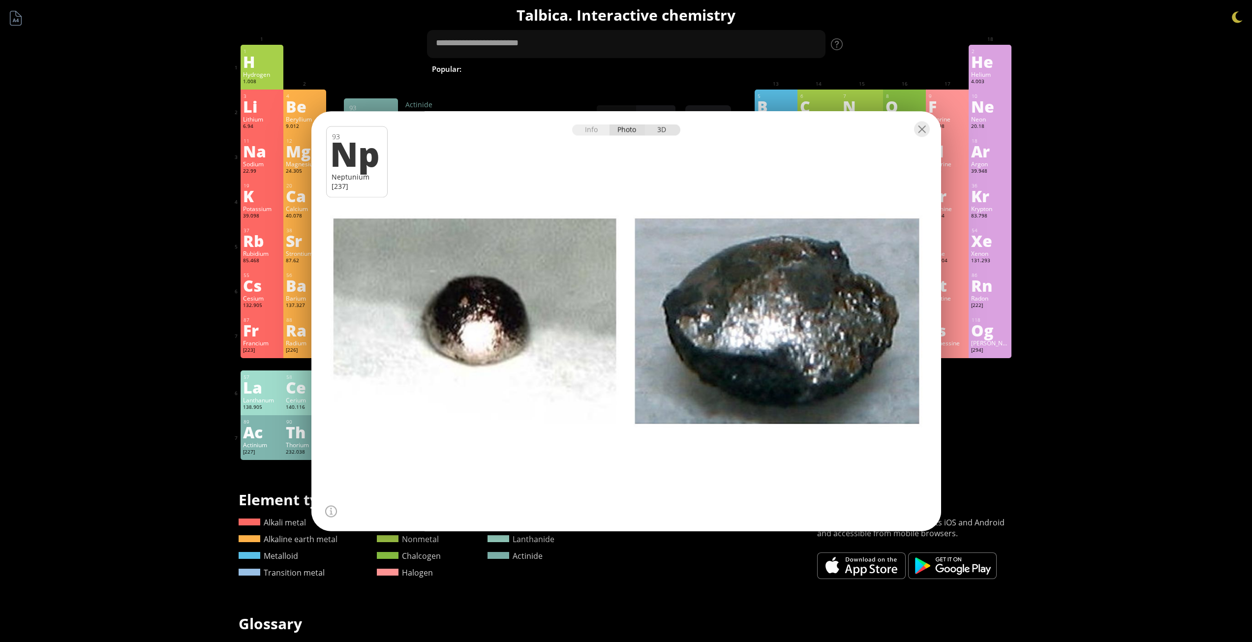
click at [661, 128] on div "3D" at bounding box center [662, 129] width 35 height 11
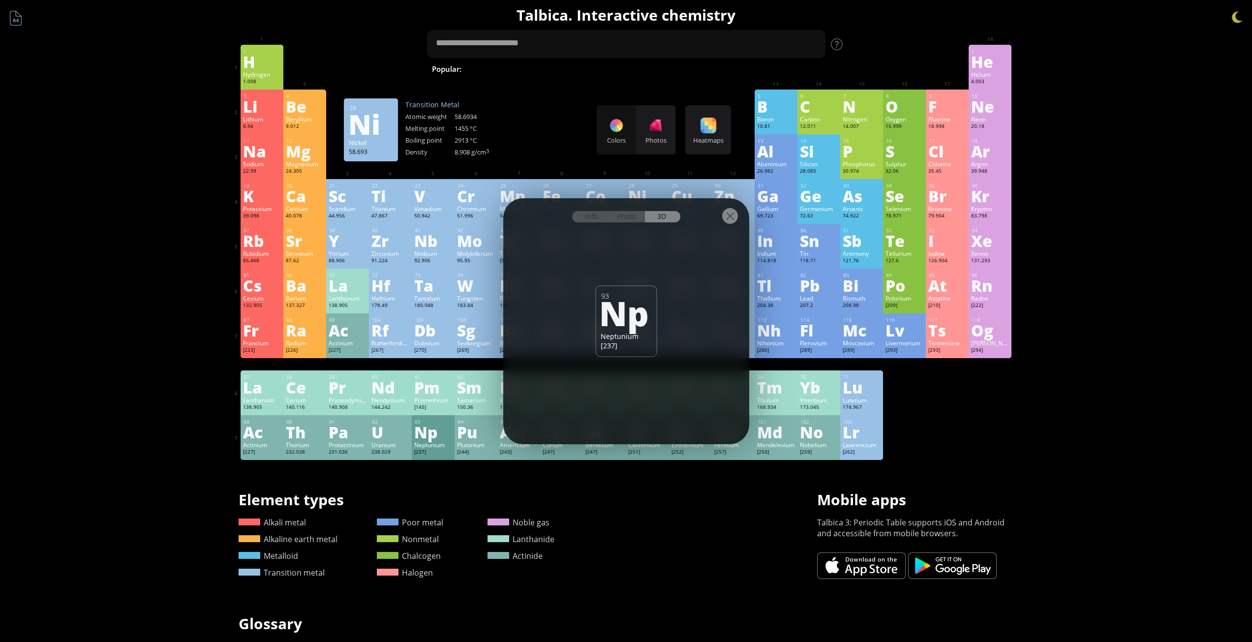
click at [727, 215] on div at bounding box center [730, 216] width 16 height 16
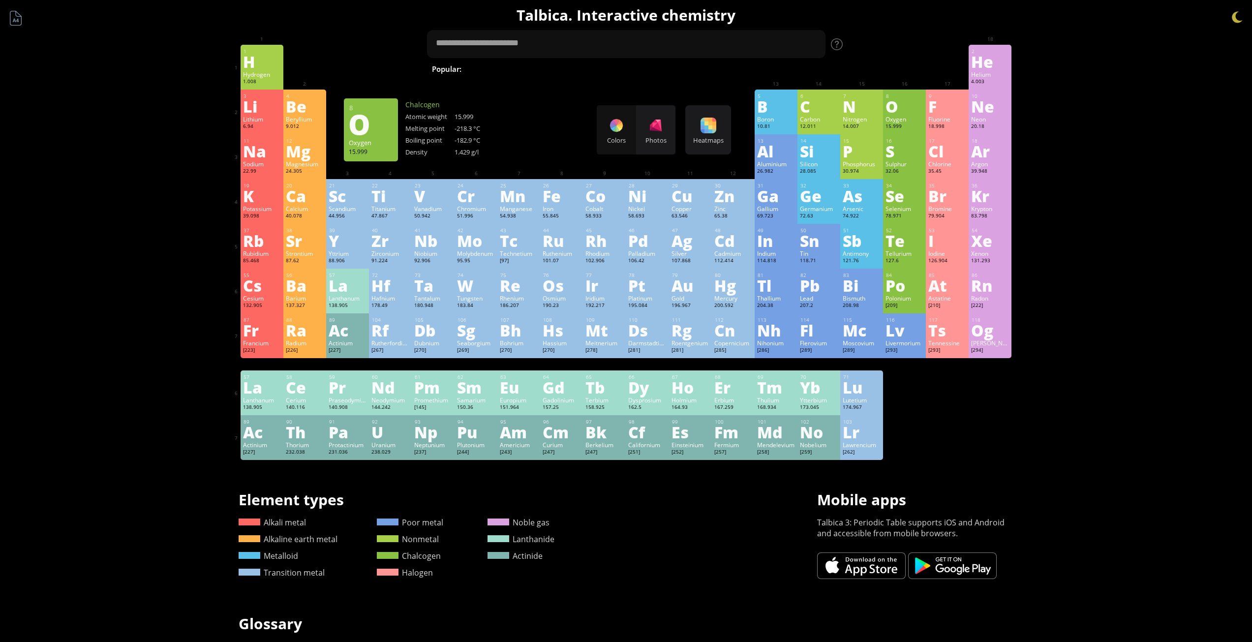
click at [902, 116] on div "Oxygen" at bounding box center [904, 119] width 38 height 8
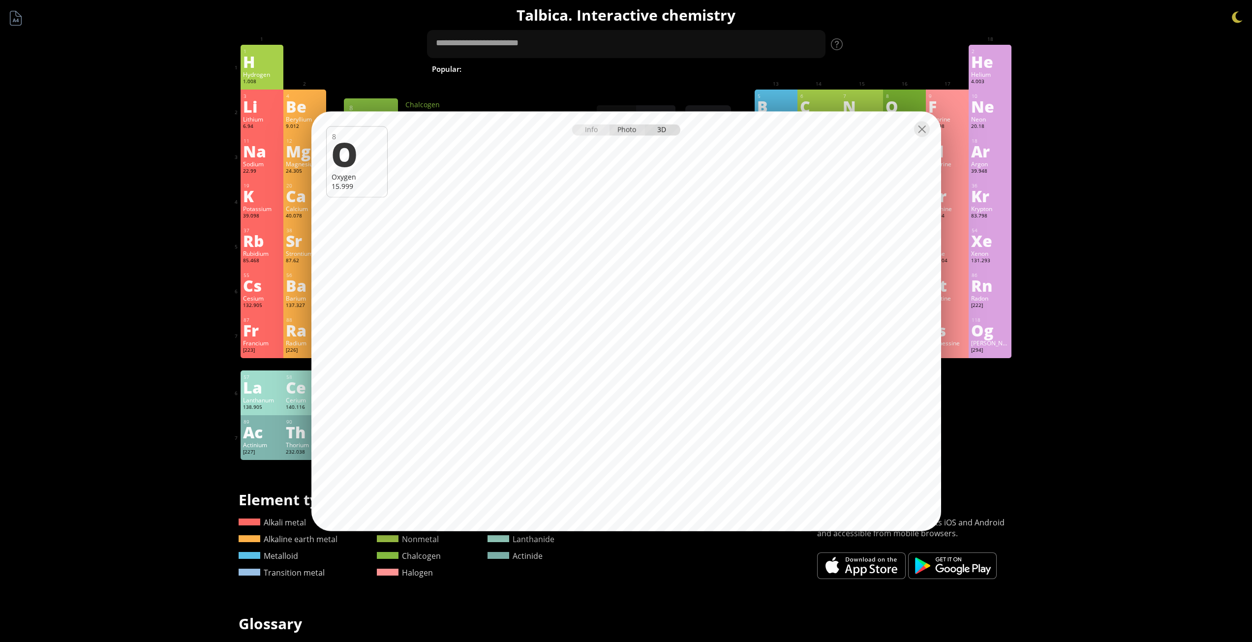
click at [622, 129] on div "Photo" at bounding box center [626, 129] width 35 height 11
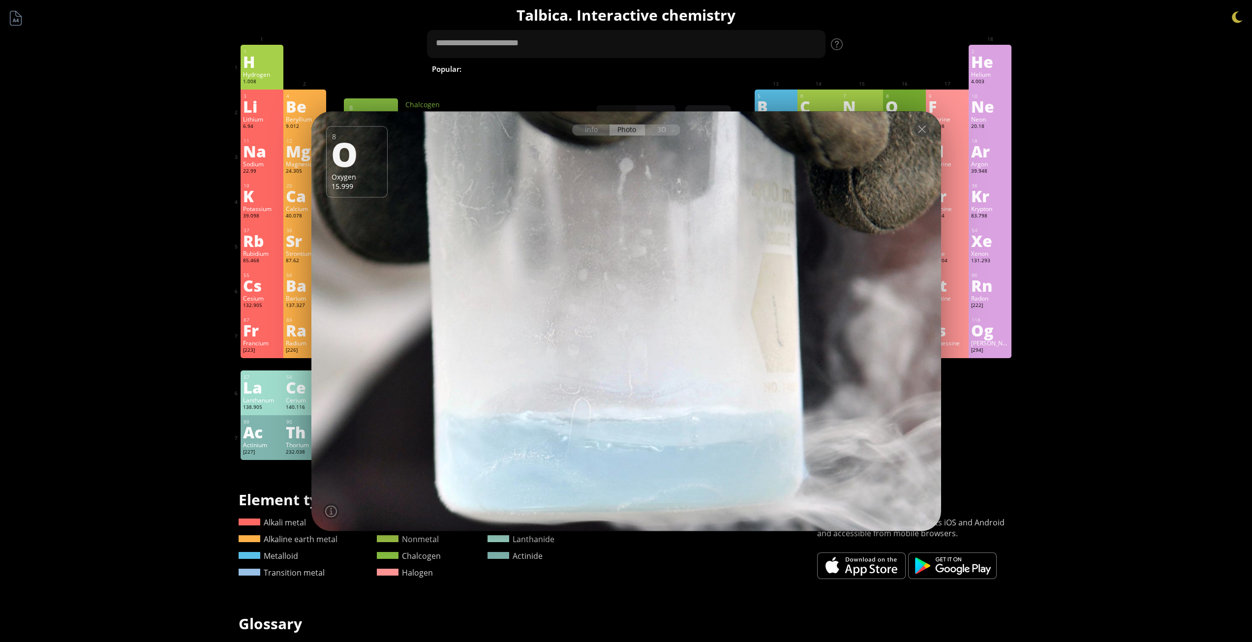
drag, startPoint x: 614, startPoint y: 311, endPoint x: 654, endPoint y: 312, distance: 39.8
click at [654, 312] on div at bounding box center [626, 321] width 636 height 424
click at [917, 130] on div at bounding box center [922, 129] width 16 height 16
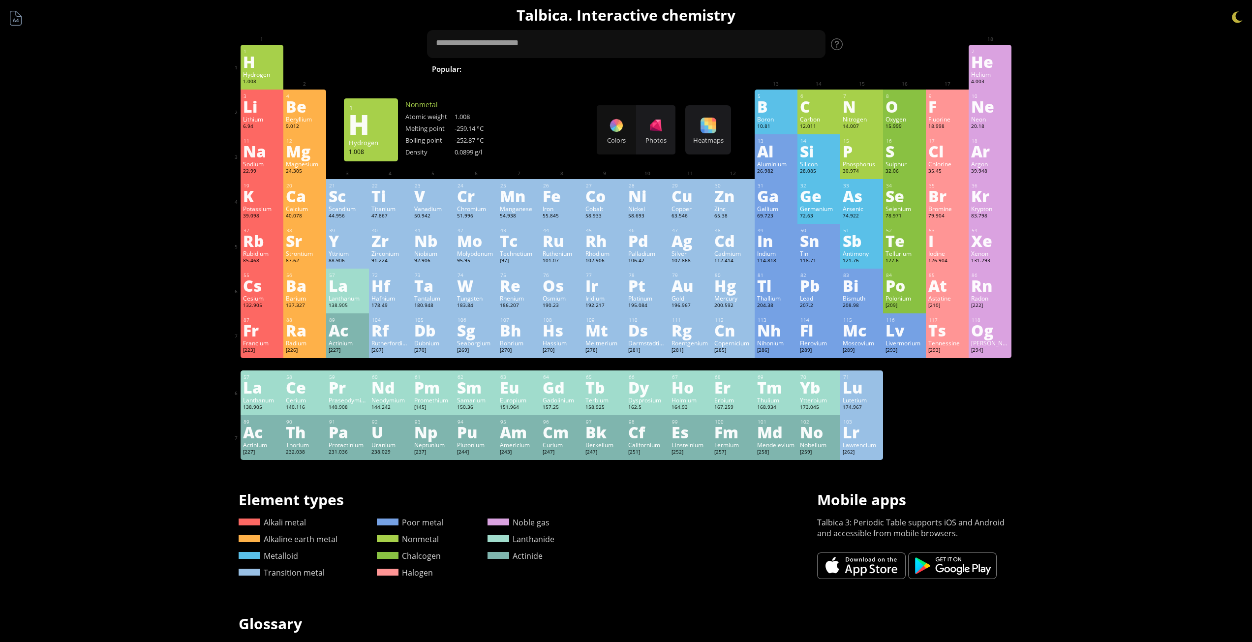
click at [258, 63] on div "H" at bounding box center [262, 62] width 38 height 16
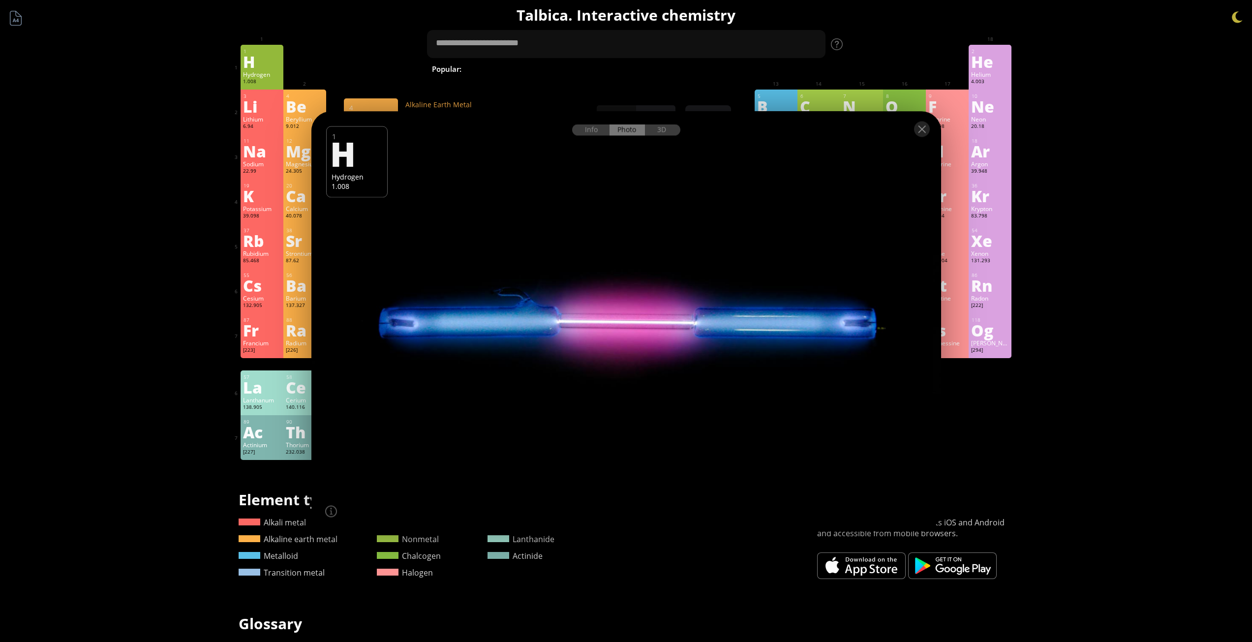
drag, startPoint x: 484, startPoint y: 316, endPoint x: 504, endPoint y: 338, distance: 30.0
click at [504, 355] on div at bounding box center [626, 321] width 636 height 424
click at [665, 132] on div "3D" at bounding box center [662, 129] width 35 height 11
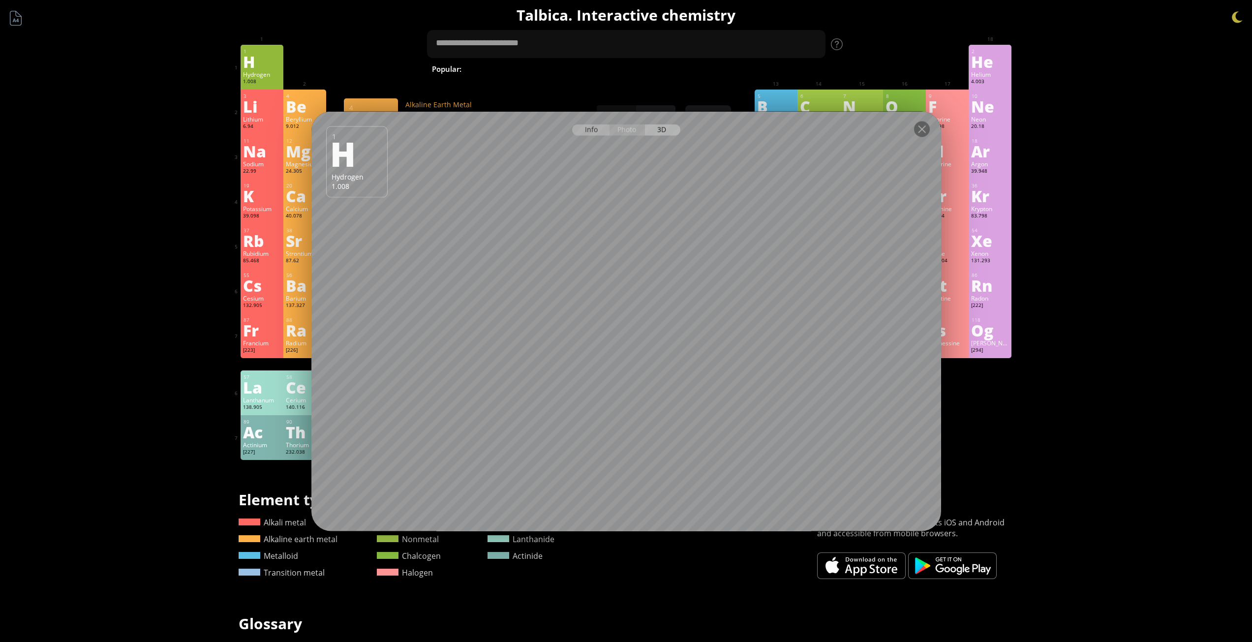
click at [924, 130] on div at bounding box center [922, 129] width 16 height 16
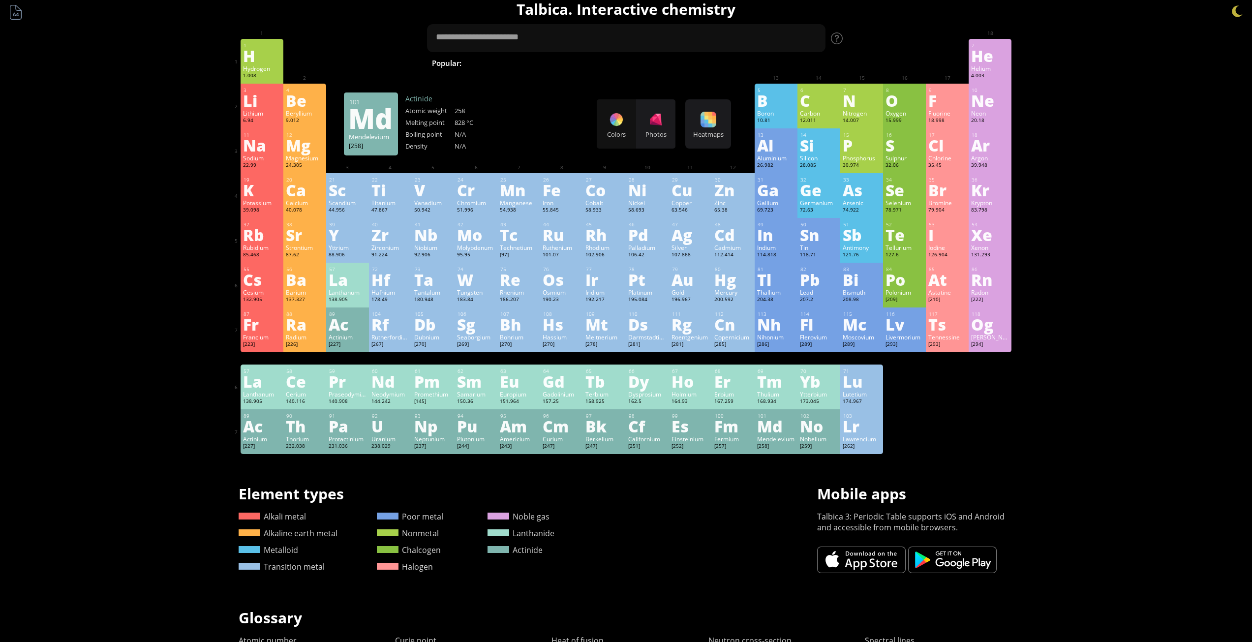
scroll to position [0, 0]
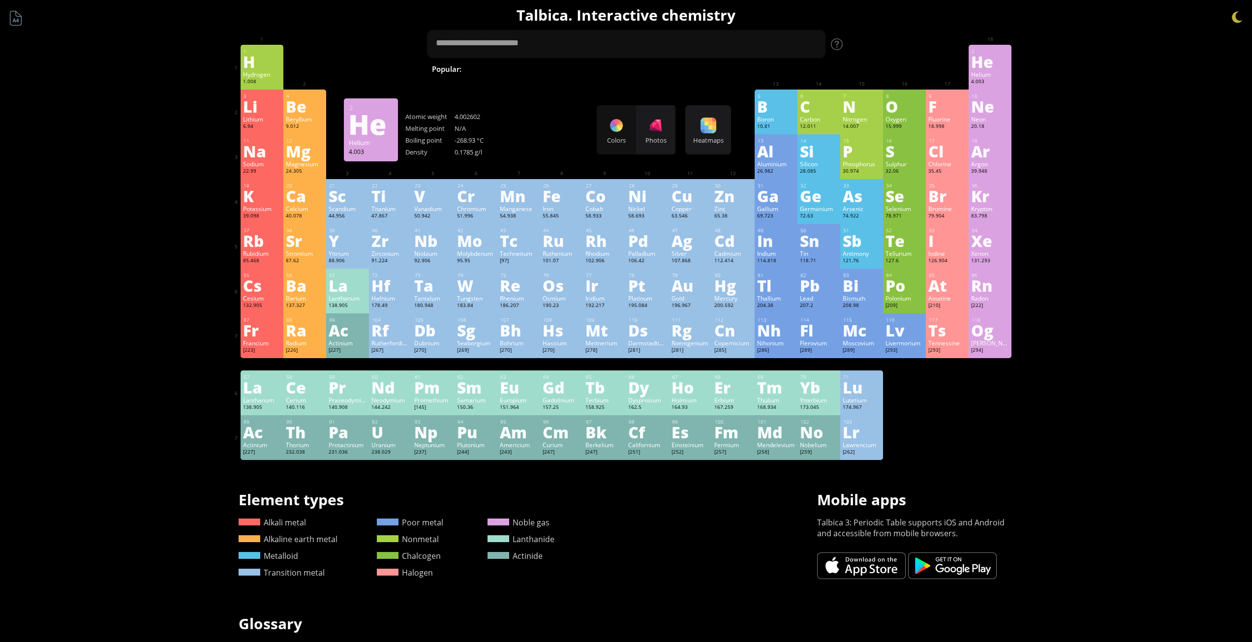
click at [990, 62] on div "He" at bounding box center [990, 62] width 38 height 16
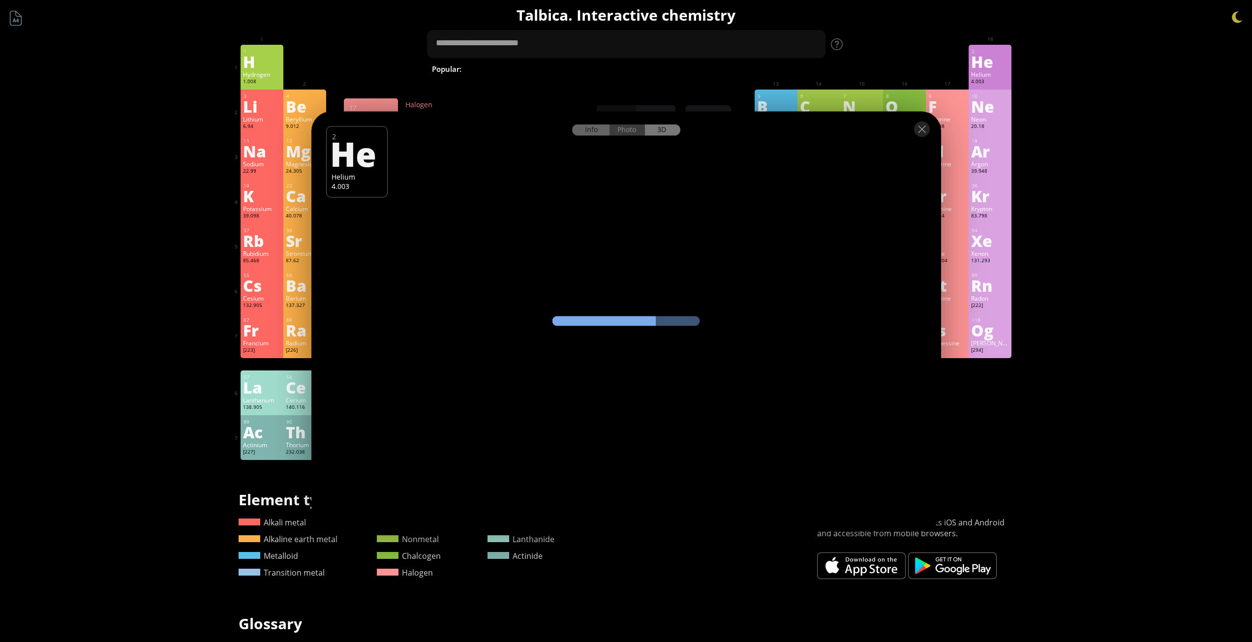
click at [585, 131] on div "Info" at bounding box center [591, 129] width 38 height 11
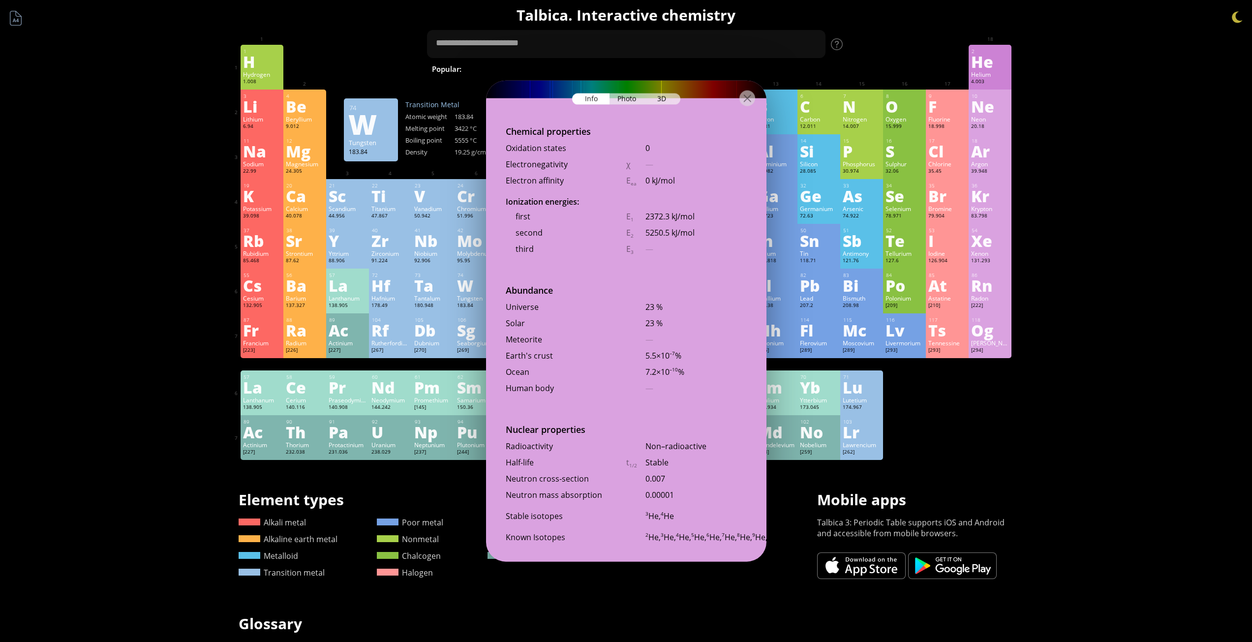
scroll to position [1926, 0]
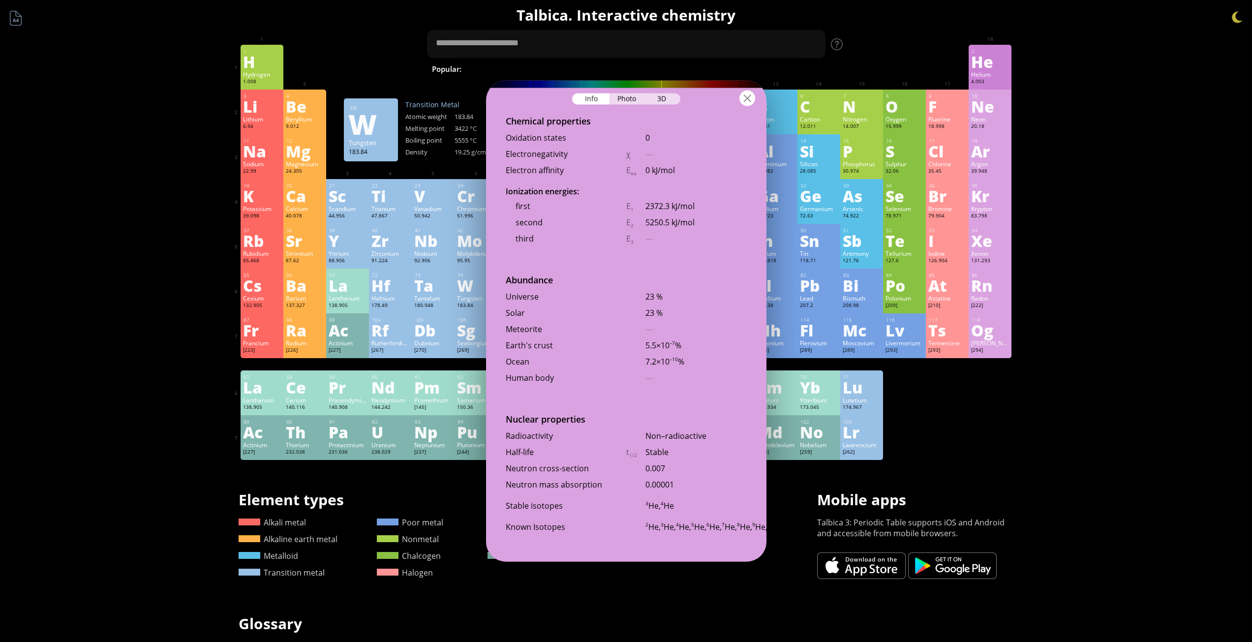
click at [748, 97] on div at bounding box center [747, 98] width 16 height 16
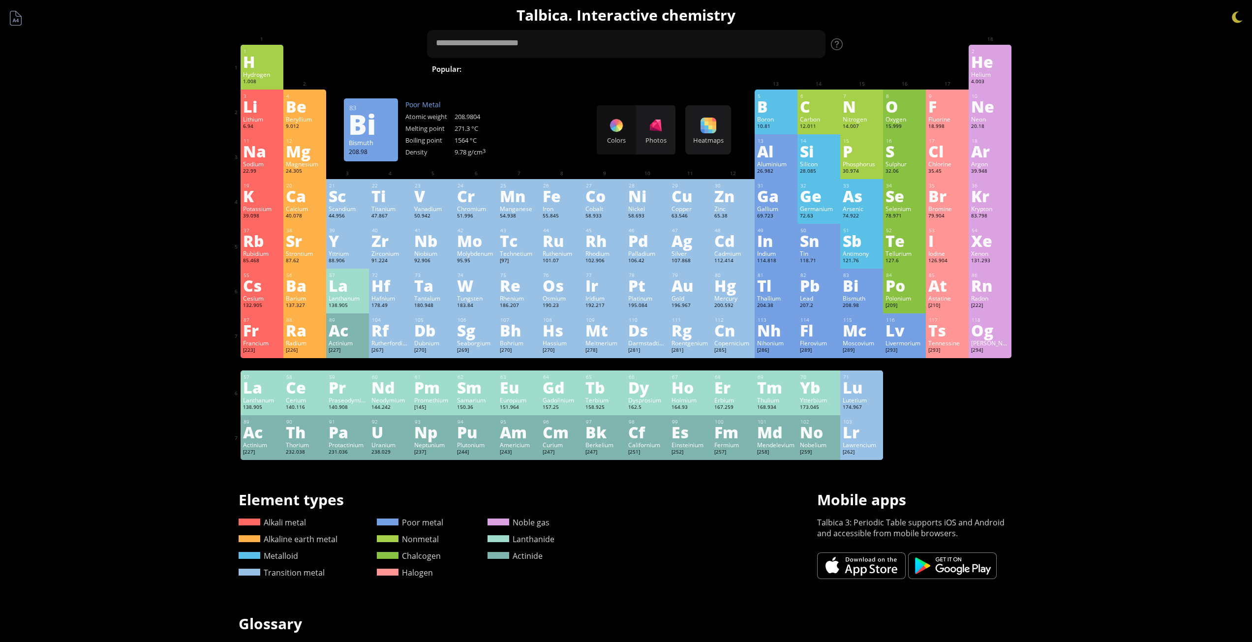
click at [863, 294] on div "83 Bi Bismuth 208.98 −3, −2, −1, 0, +1, +2, +3, +4, +5 −3, −2, −1, 0, +1, +2, +…" at bounding box center [861, 291] width 43 height 45
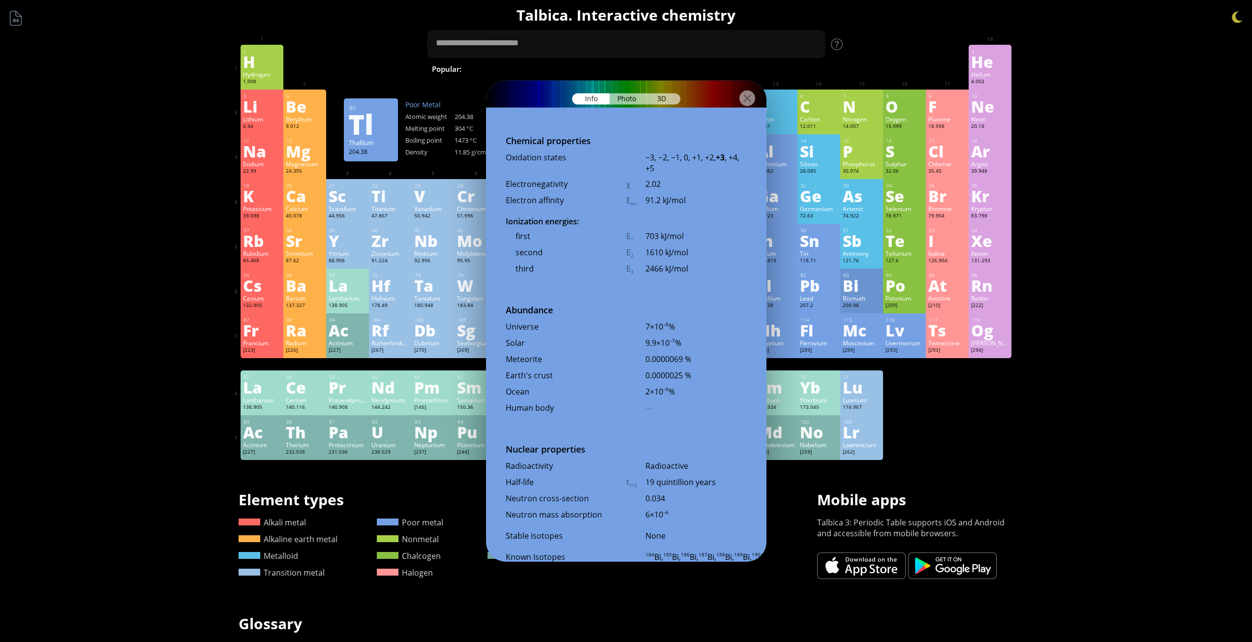
scroll to position [1992, 0]
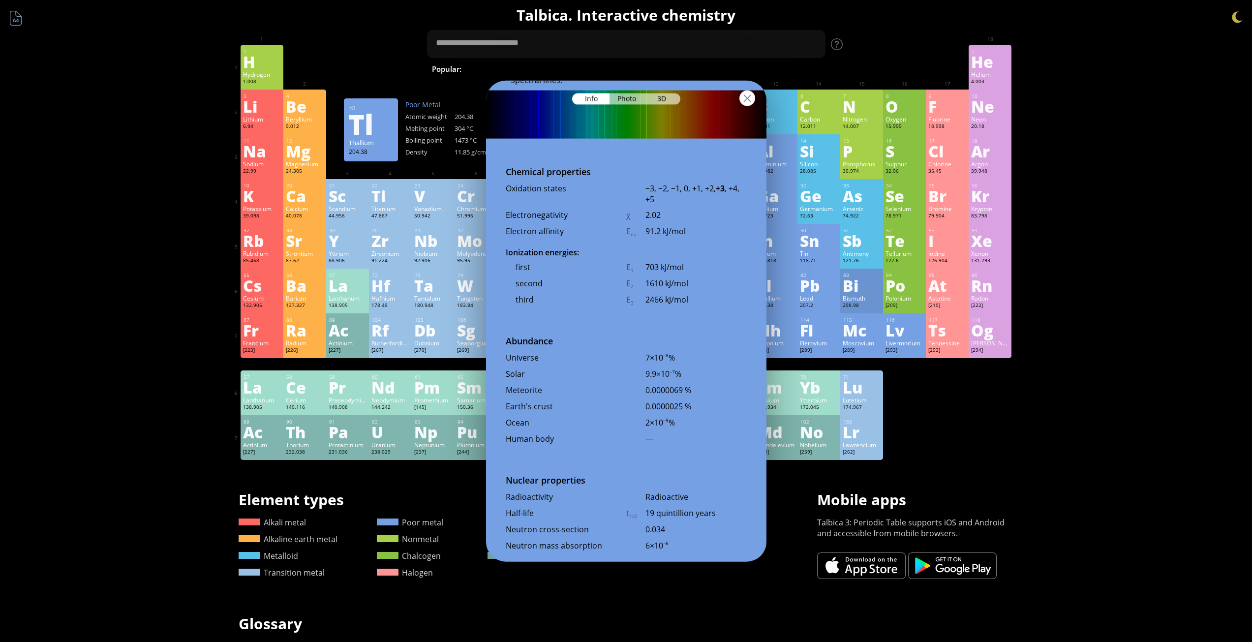
click at [744, 92] on div at bounding box center [747, 98] width 16 height 16
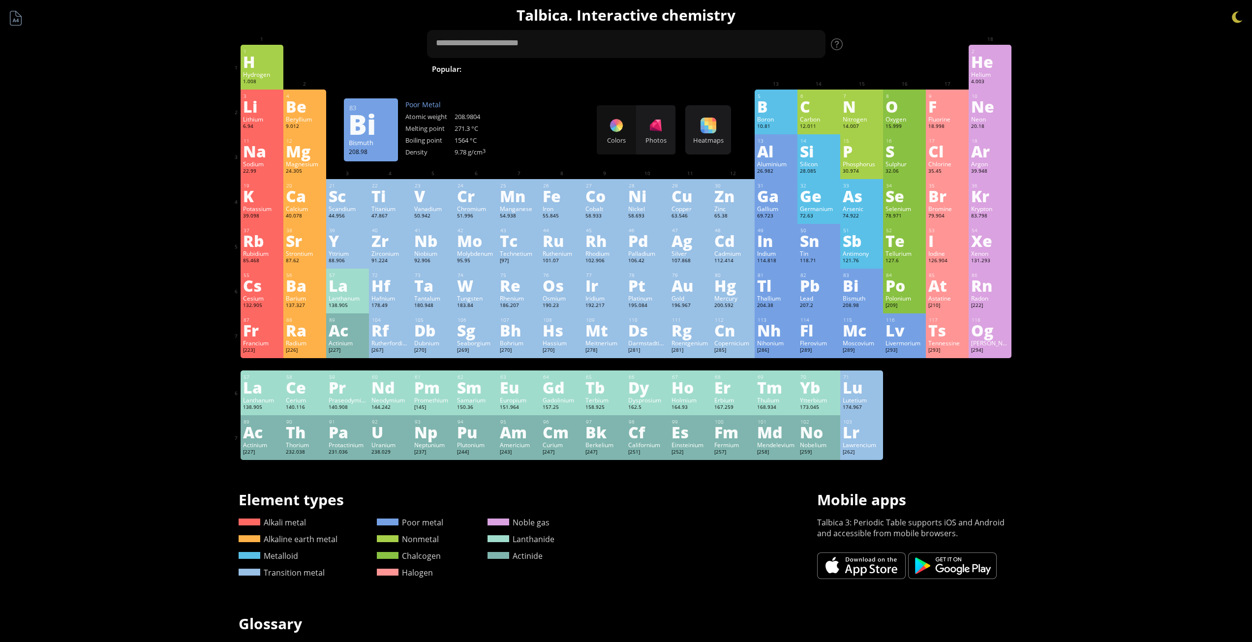
click at [858, 285] on div "Bi" at bounding box center [862, 285] width 38 height 16
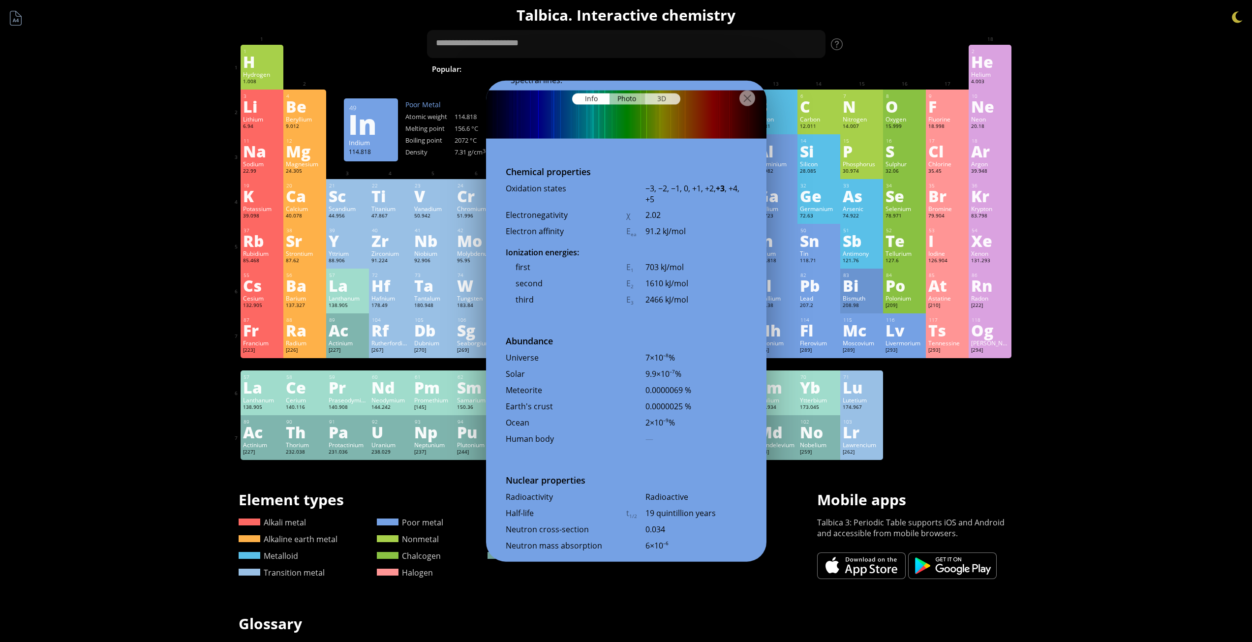
click at [661, 101] on div "3D" at bounding box center [662, 98] width 35 height 11
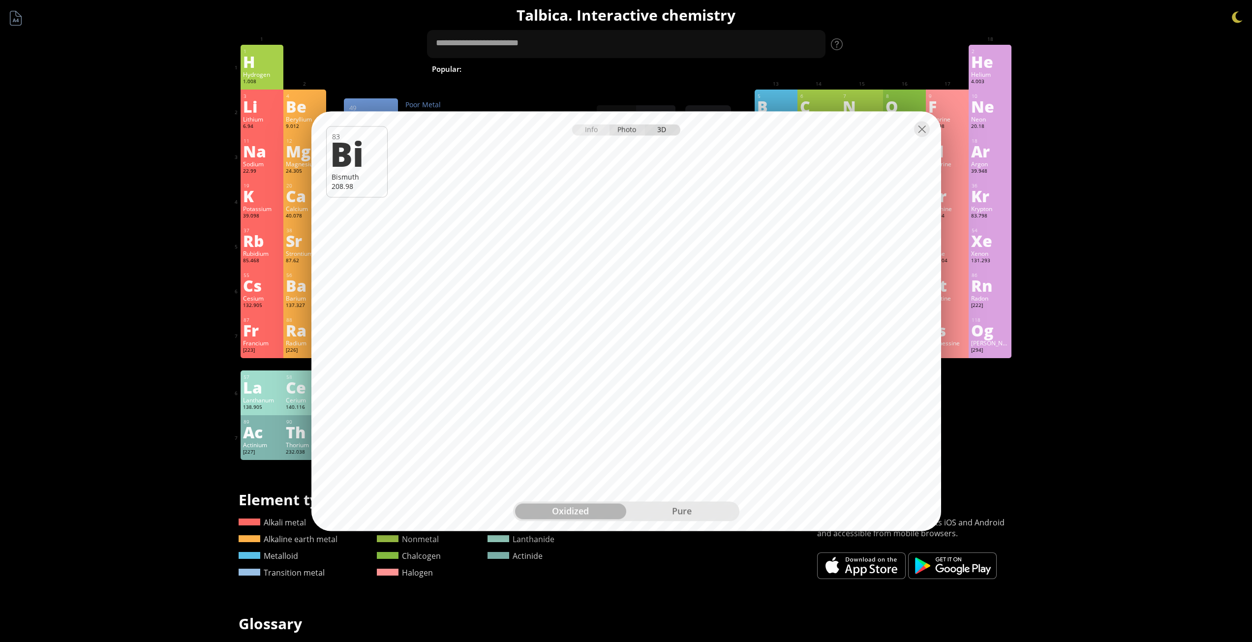
click at [625, 127] on div "Photo" at bounding box center [626, 129] width 35 height 11
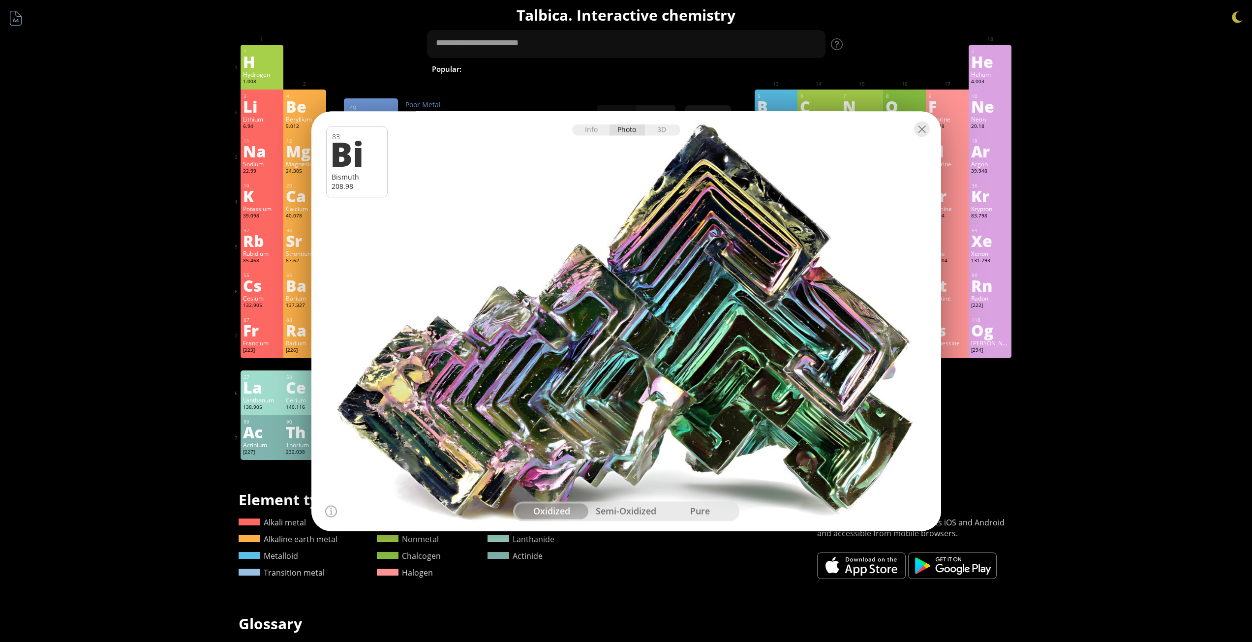
click at [666, 331] on div at bounding box center [626, 321] width 636 height 424
click at [623, 510] on div "semi-oxidized" at bounding box center [626, 511] width 74 height 16
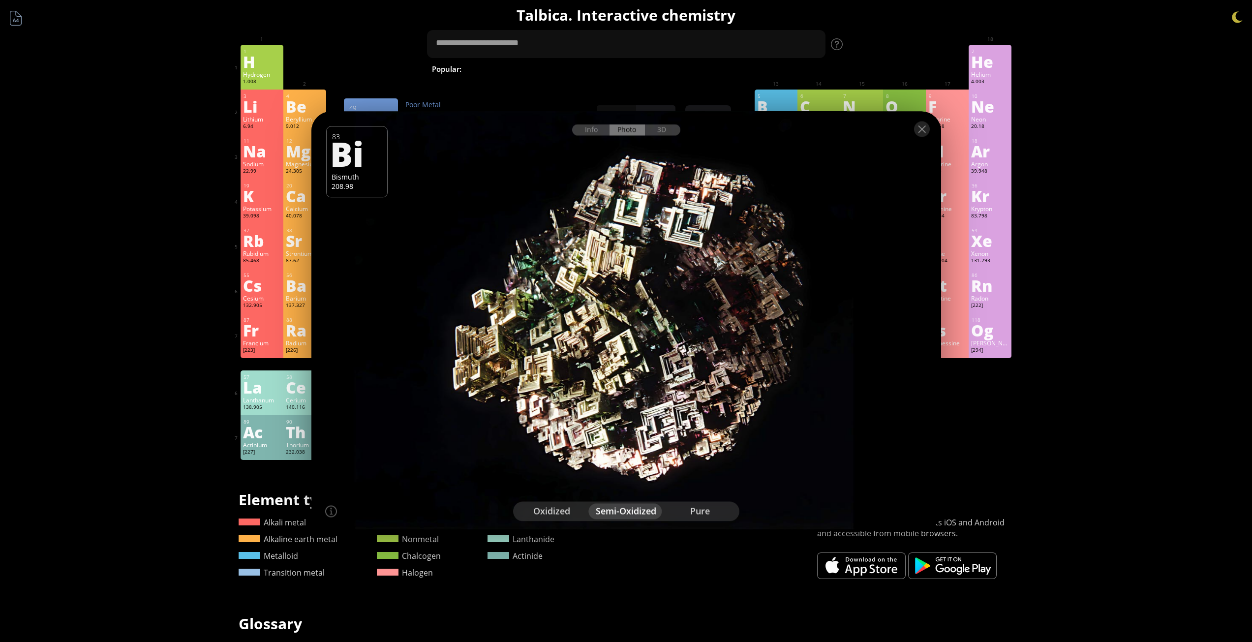
click at [704, 511] on div "pure" at bounding box center [700, 511] width 74 height 16
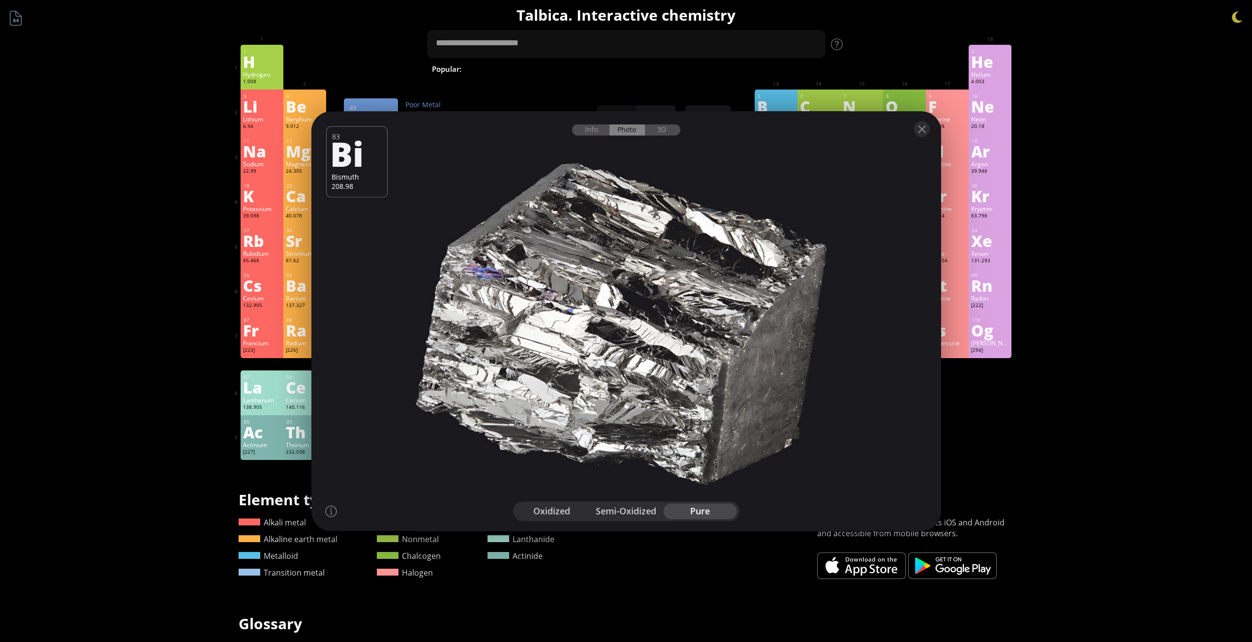
click at [554, 509] on div "oxidized" at bounding box center [552, 511] width 74 height 16
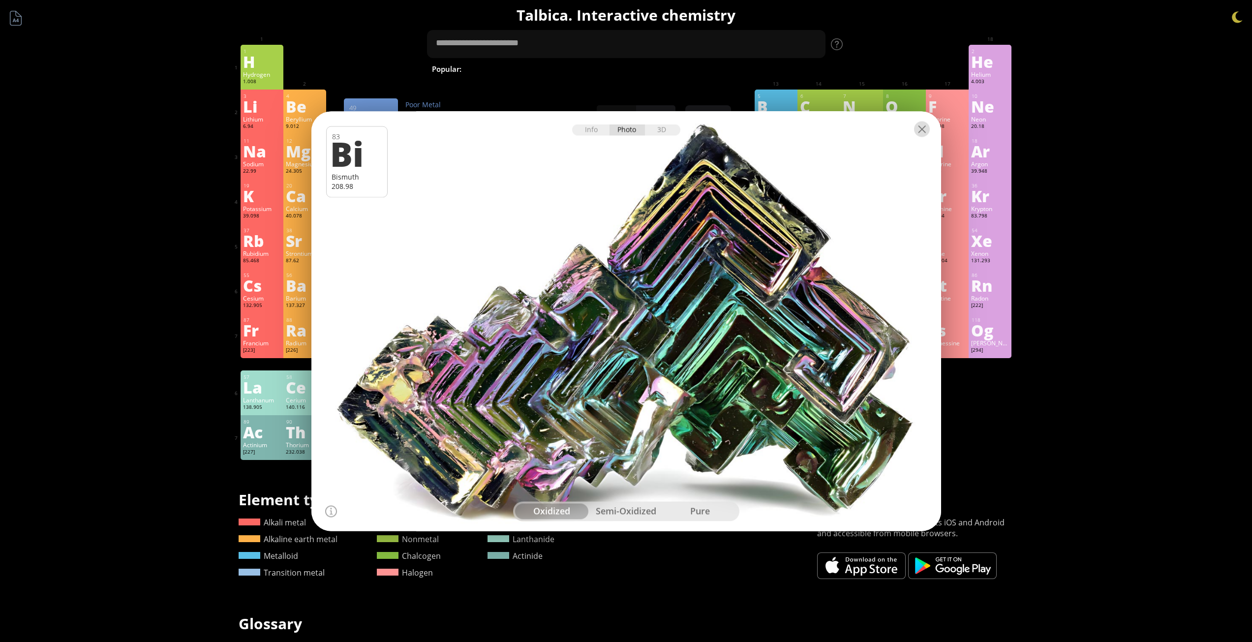
click at [918, 123] on div at bounding box center [922, 129] width 16 height 16
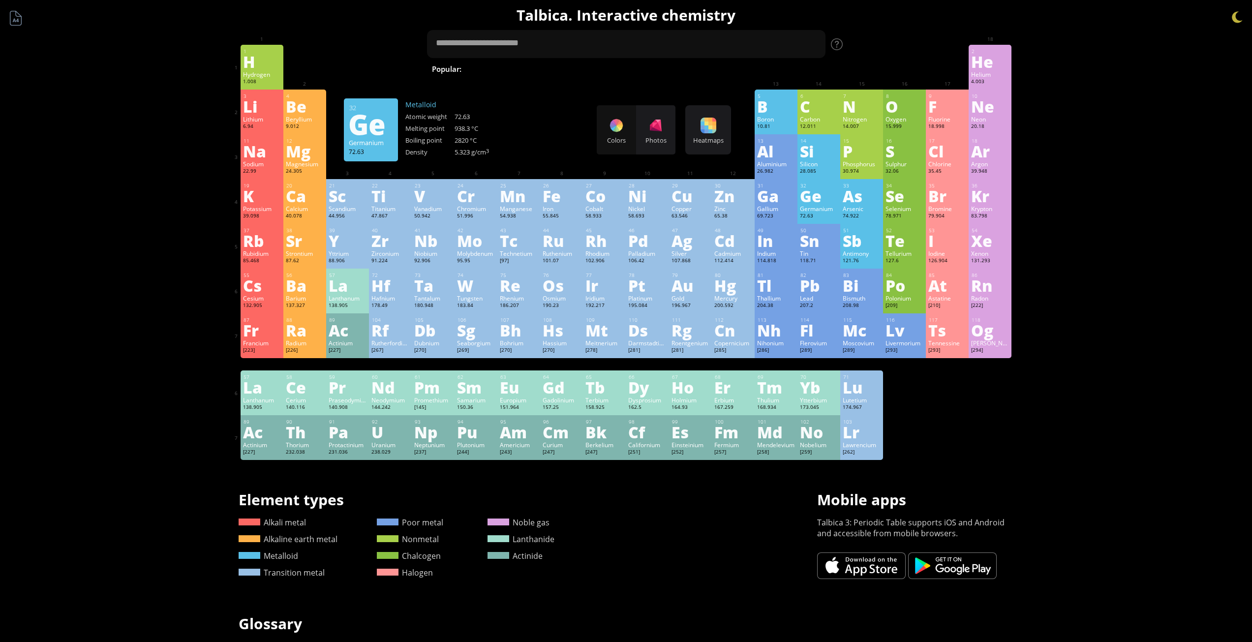
click at [826, 203] on div "Ge" at bounding box center [819, 196] width 38 height 16
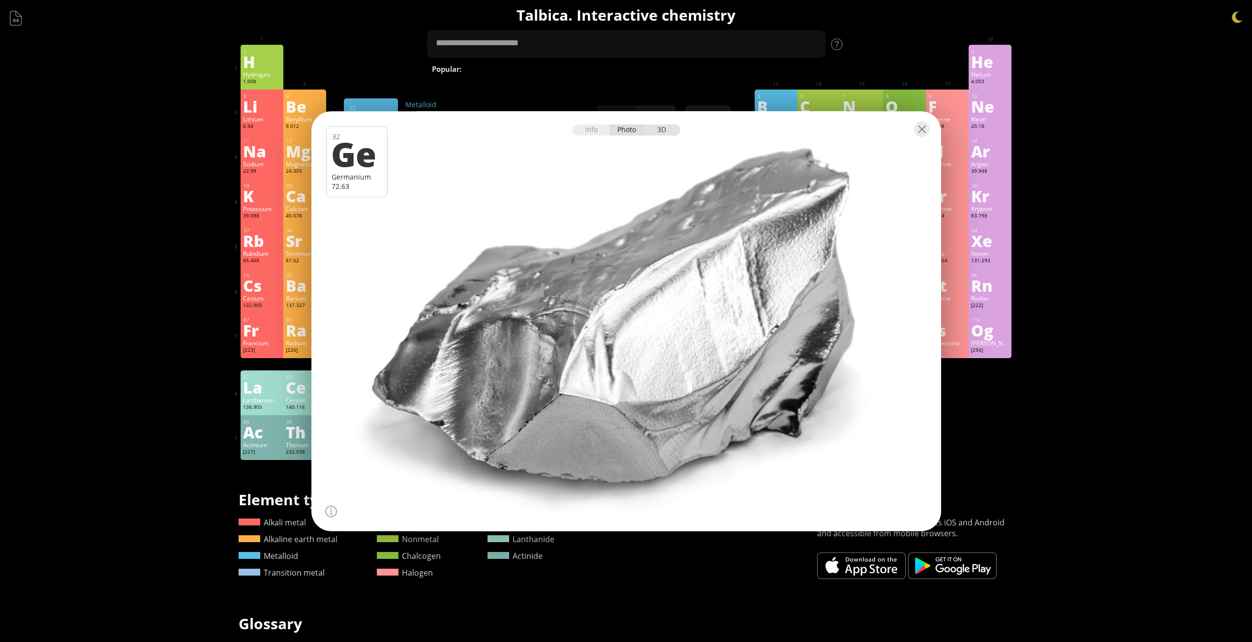
click at [659, 130] on div "3D" at bounding box center [662, 129] width 35 height 11
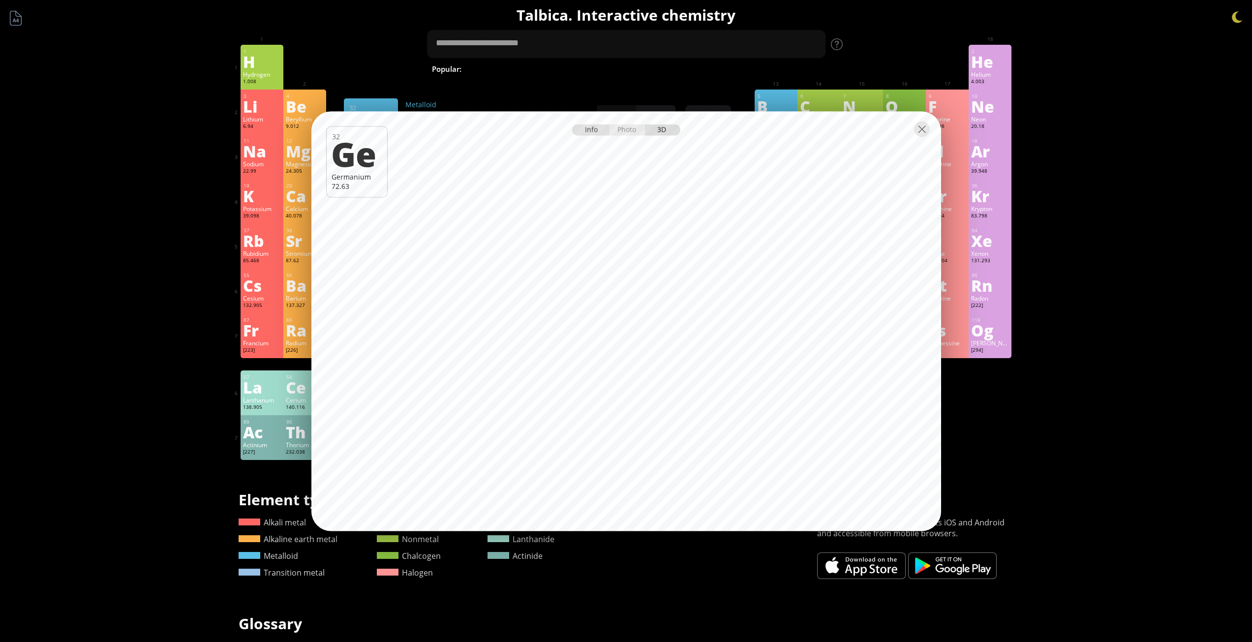
click at [591, 131] on div "Info" at bounding box center [591, 129] width 38 height 11
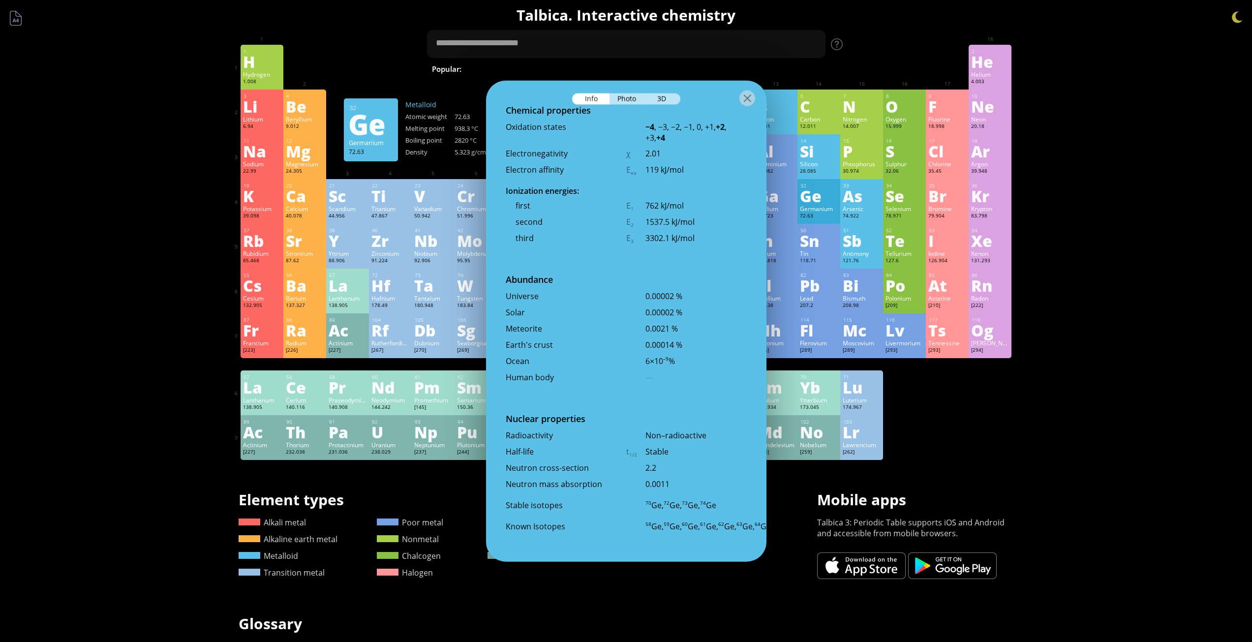
scroll to position [204, 0]
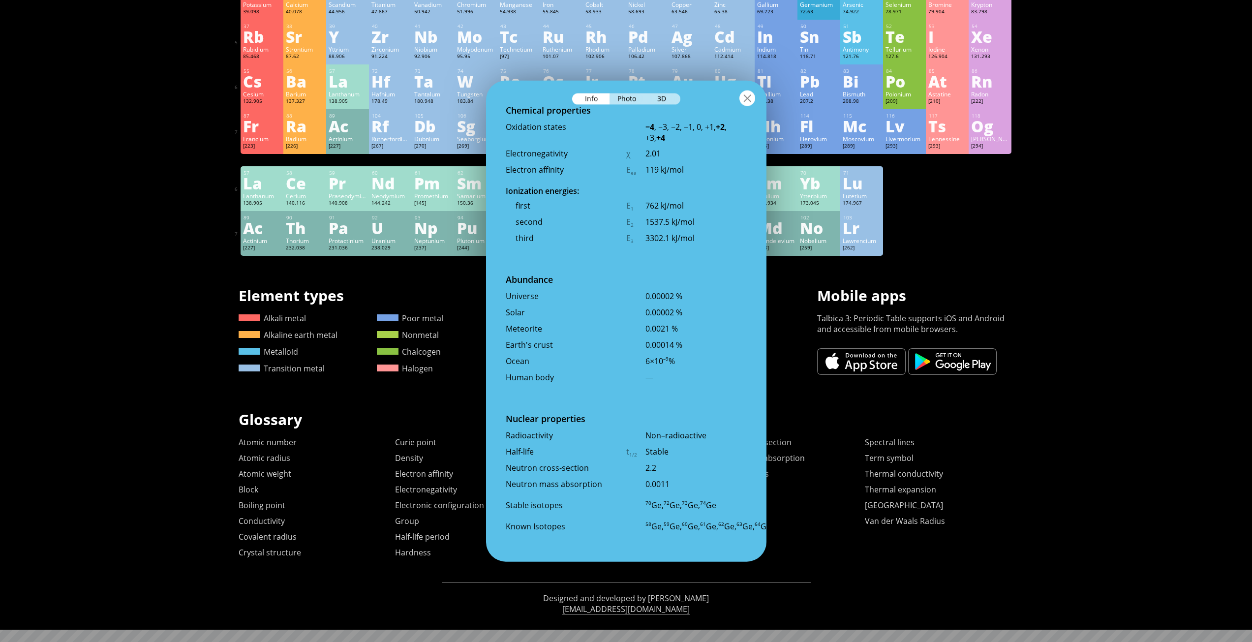
click at [747, 101] on div at bounding box center [747, 98] width 16 height 16
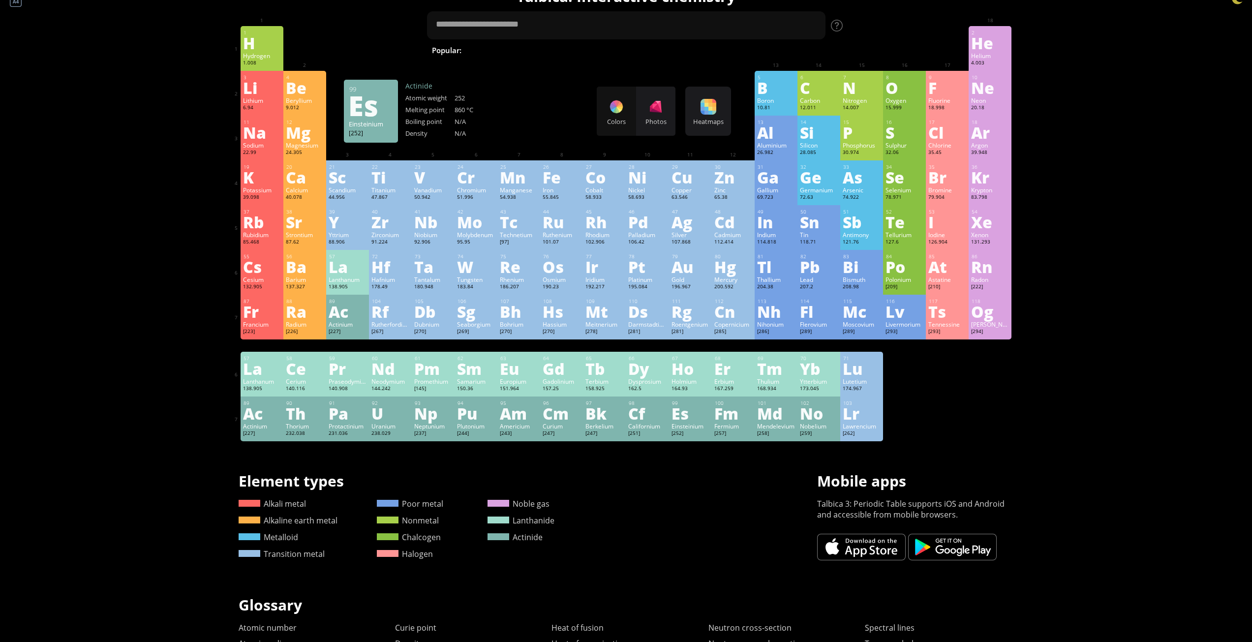
scroll to position [0, 0]
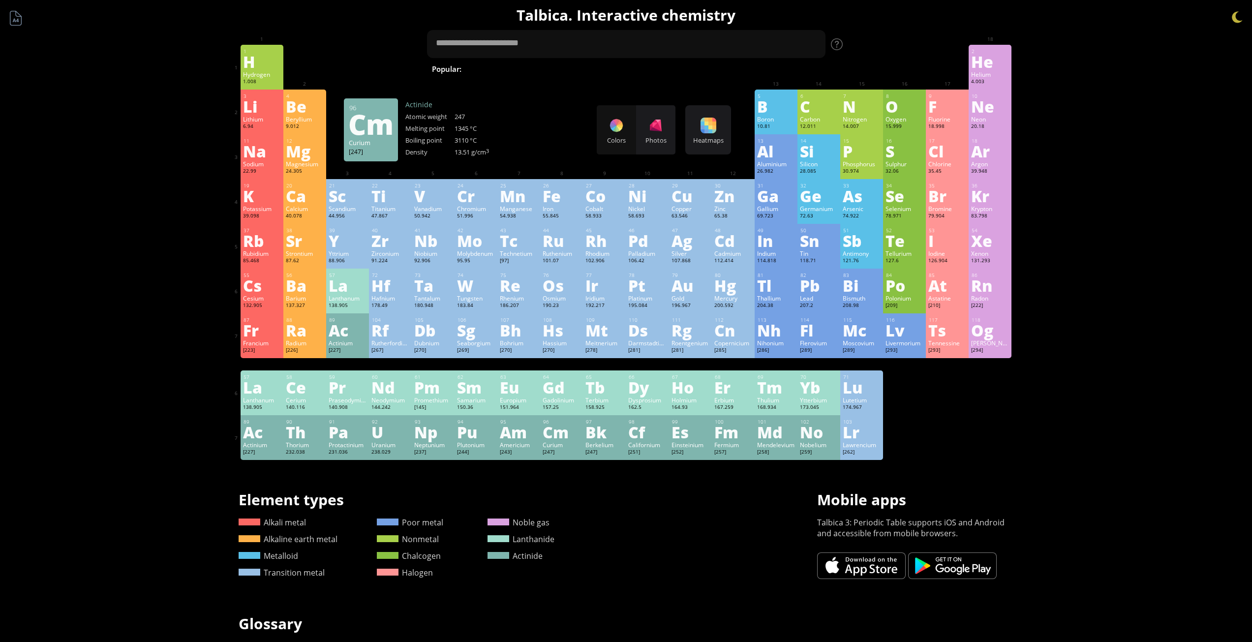
click at [957, 568] on link at bounding box center [952, 565] width 89 height 27
click at [843, 47] on div at bounding box center [837, 44] width 12 height 12
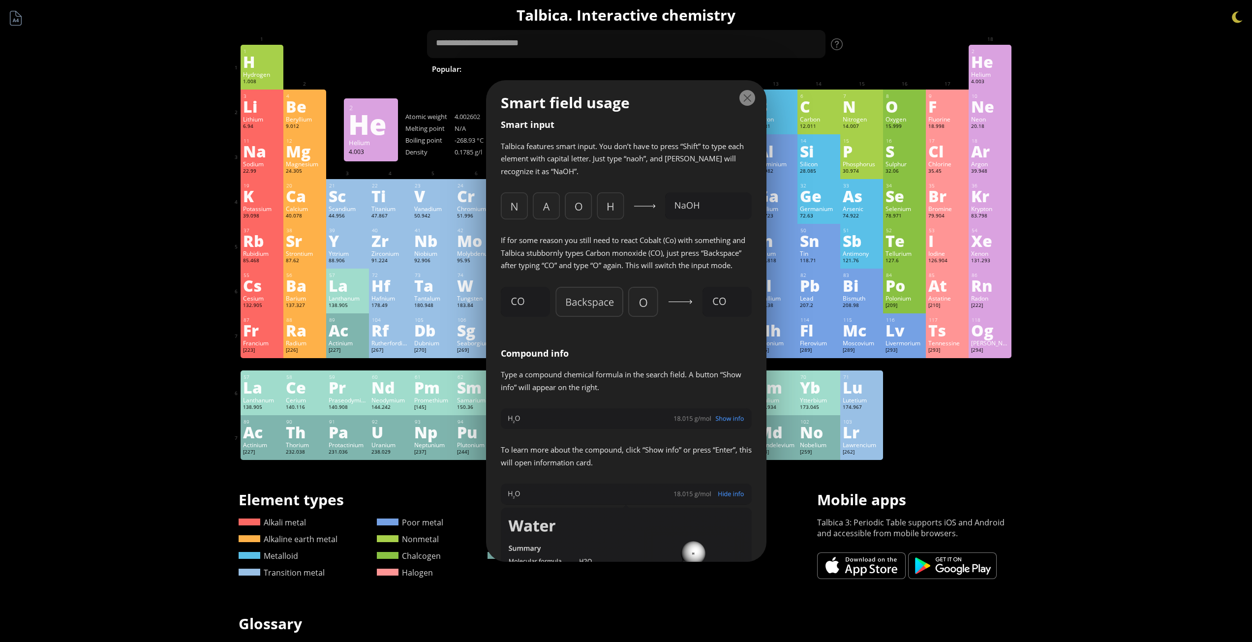
click at [748, 104] on div at bounding box center [747, 98] width 16 height 16
